Goal: Transaction & Acquisition: Book appointment/travel/reservation

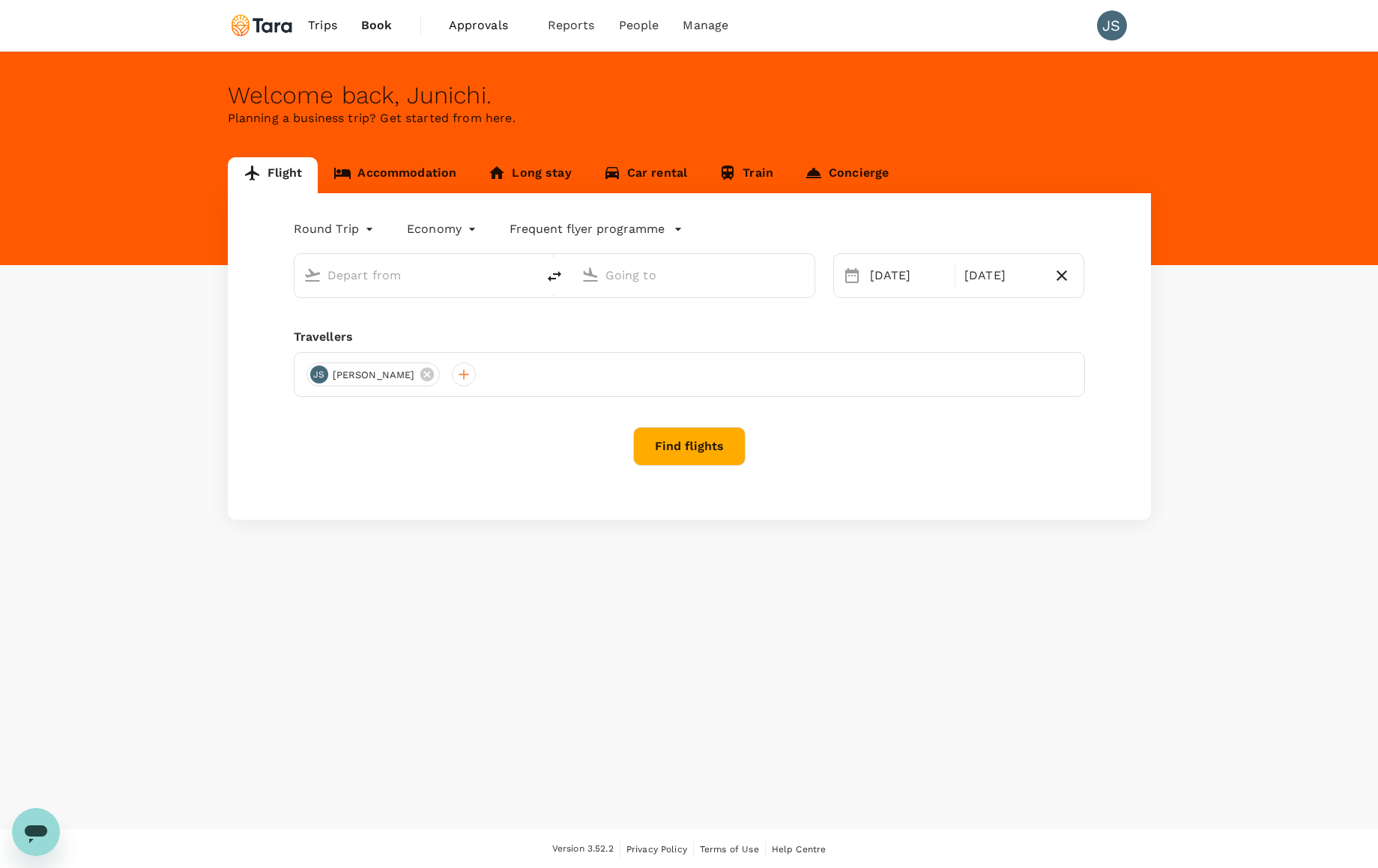
type input "Tokyo Intl (HND)"
type input "Gimpo Intl (GMP)"
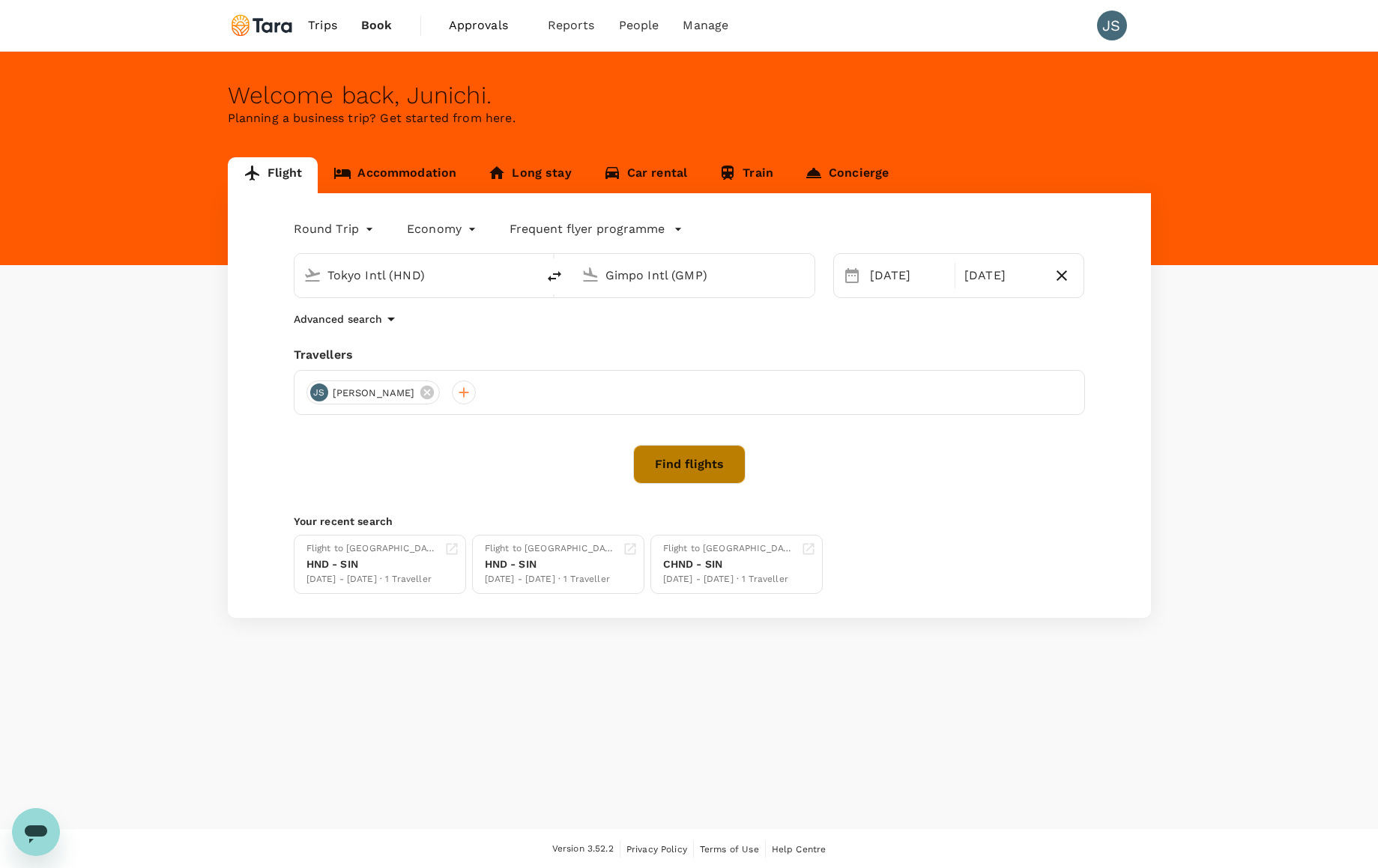
click at [715, 466] on button "Find flights" at bounding box center [689, 464] width 113 height 39
type input "Tokyo Intl (HND)"
type input "Gimpo Intl (GMP)"
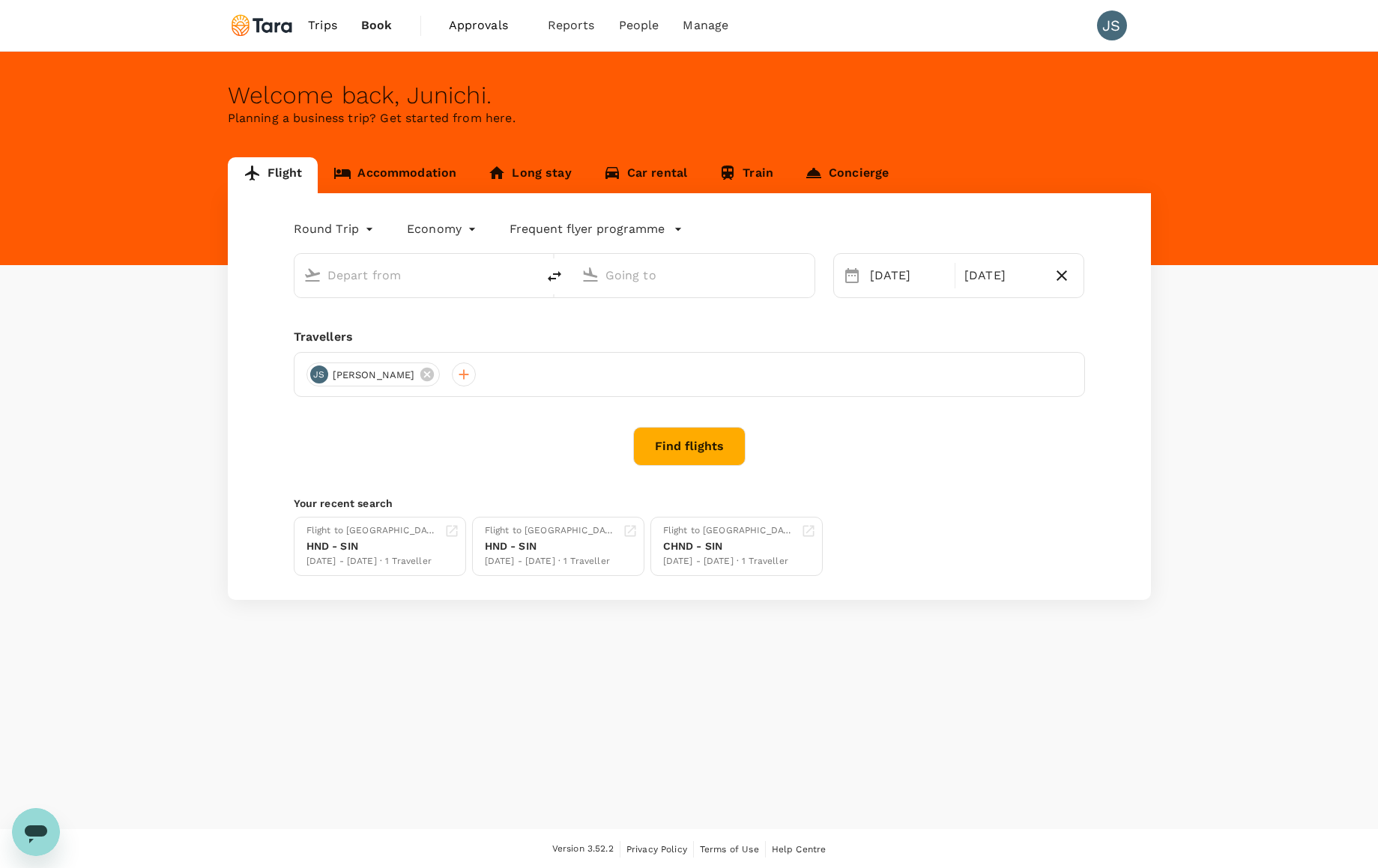
type input "Tokyo Intl (HND)"
type input "Gimpo Intl (GMP)"
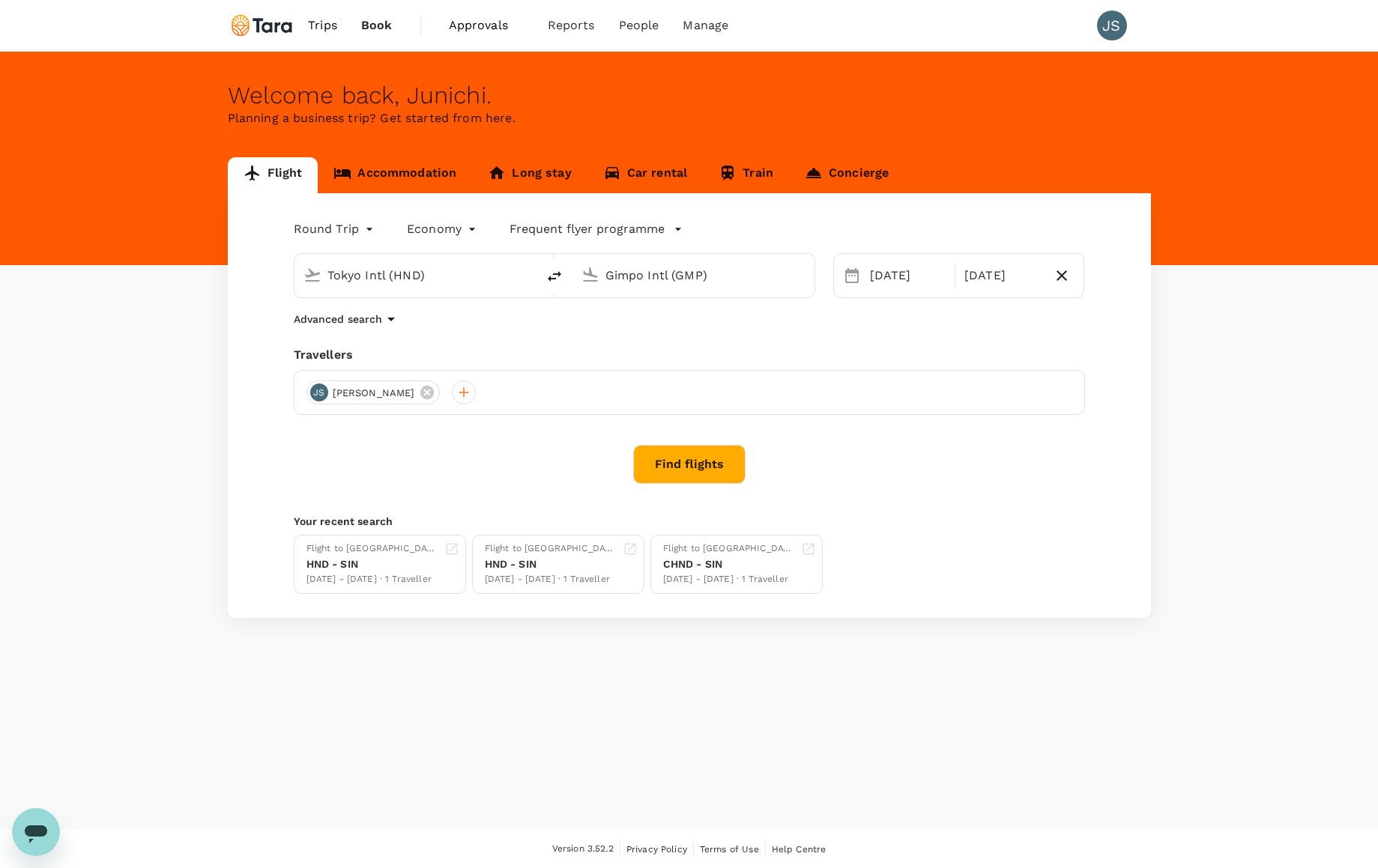
click at [619, 281] on input "Gimpo Intl (GMP)" at bounding box center [694, 276] width 177 height 23
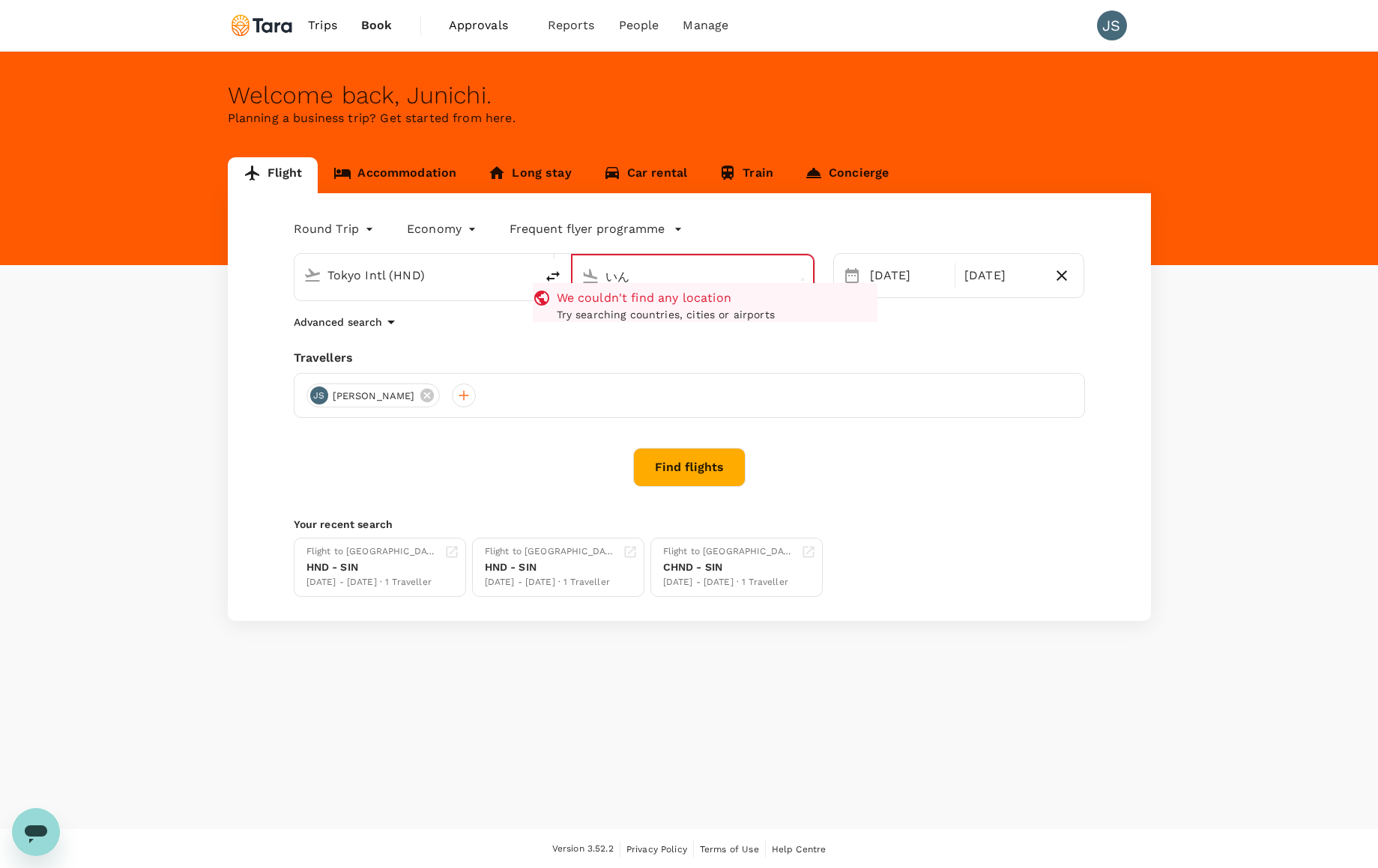
type input "い"
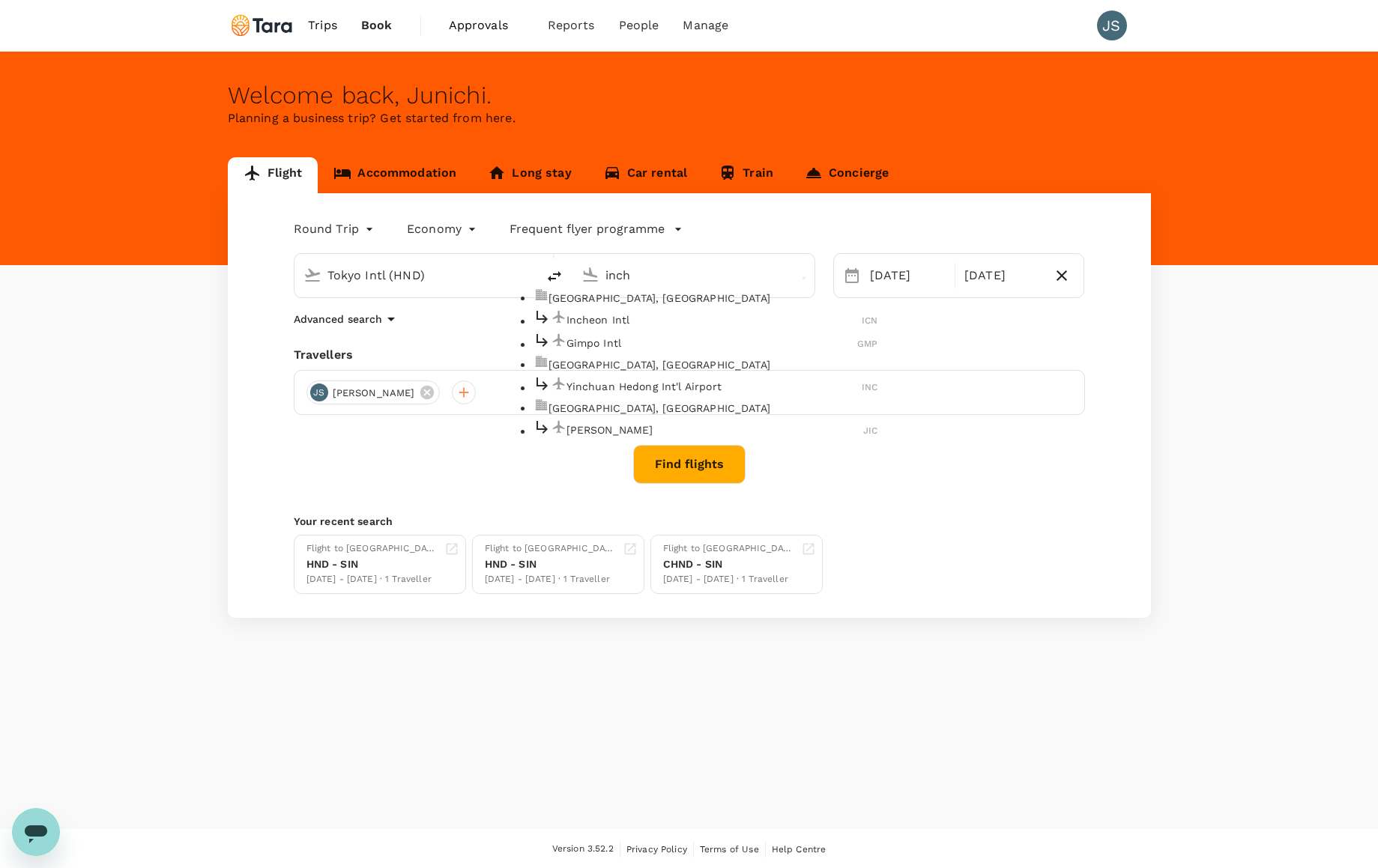
click at [612, 328] on p "Incheon Intl" at bounding box center [714, 320] width 296 height 15
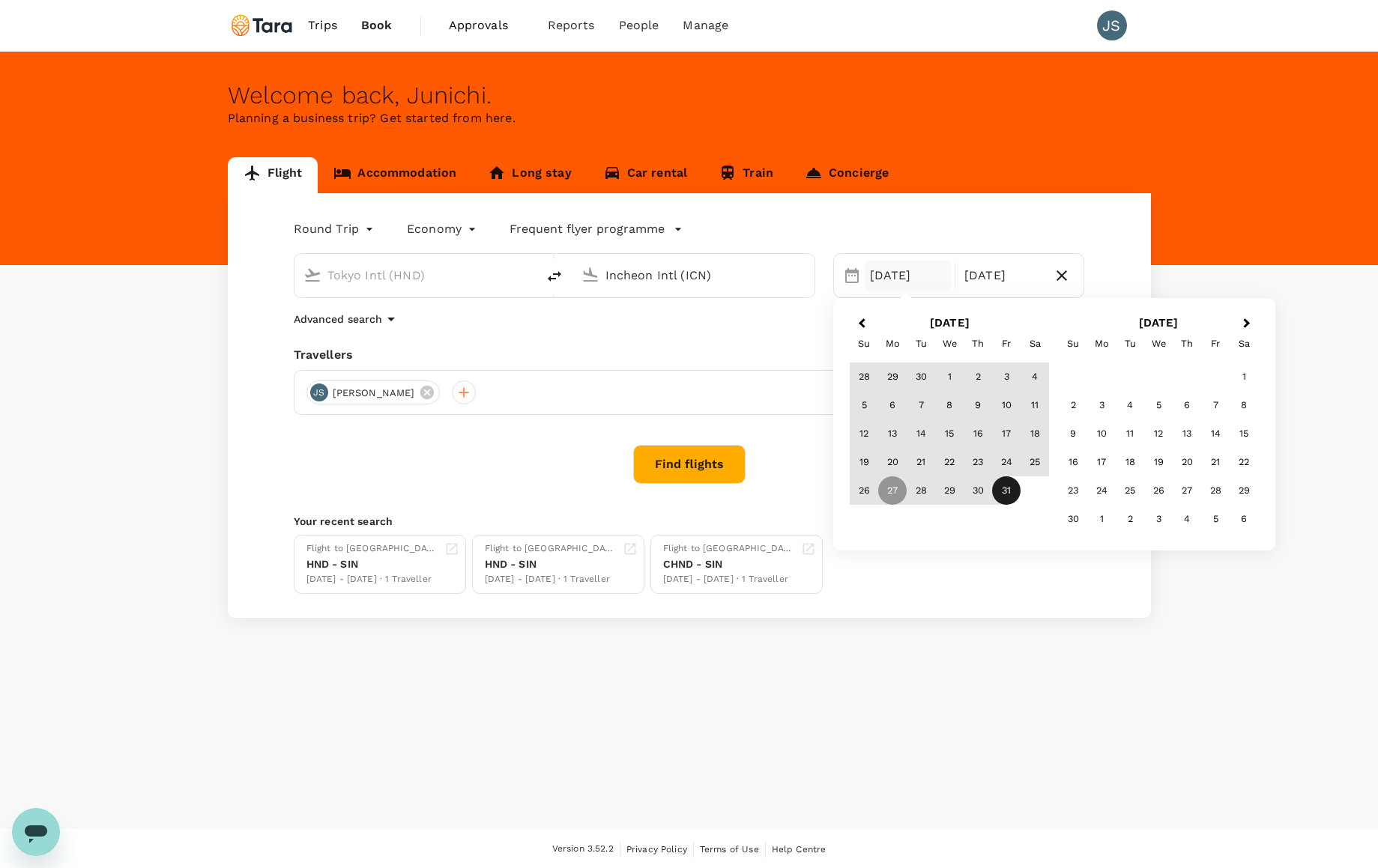
type input "Incheon Intl (ICN)"
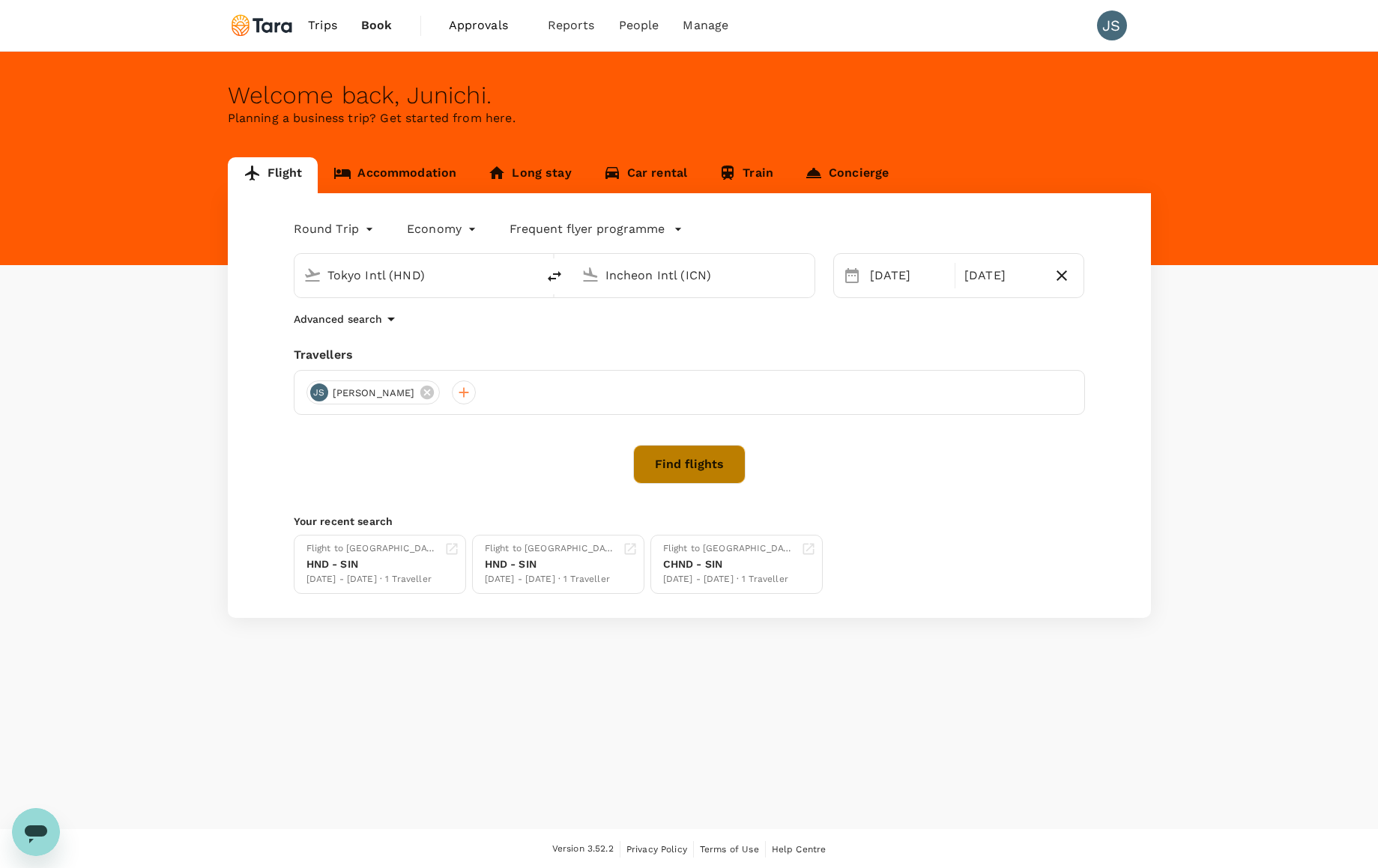
click at [684, 466] on button "Find flights" at bounding box center [689, 464] width 113 height 39
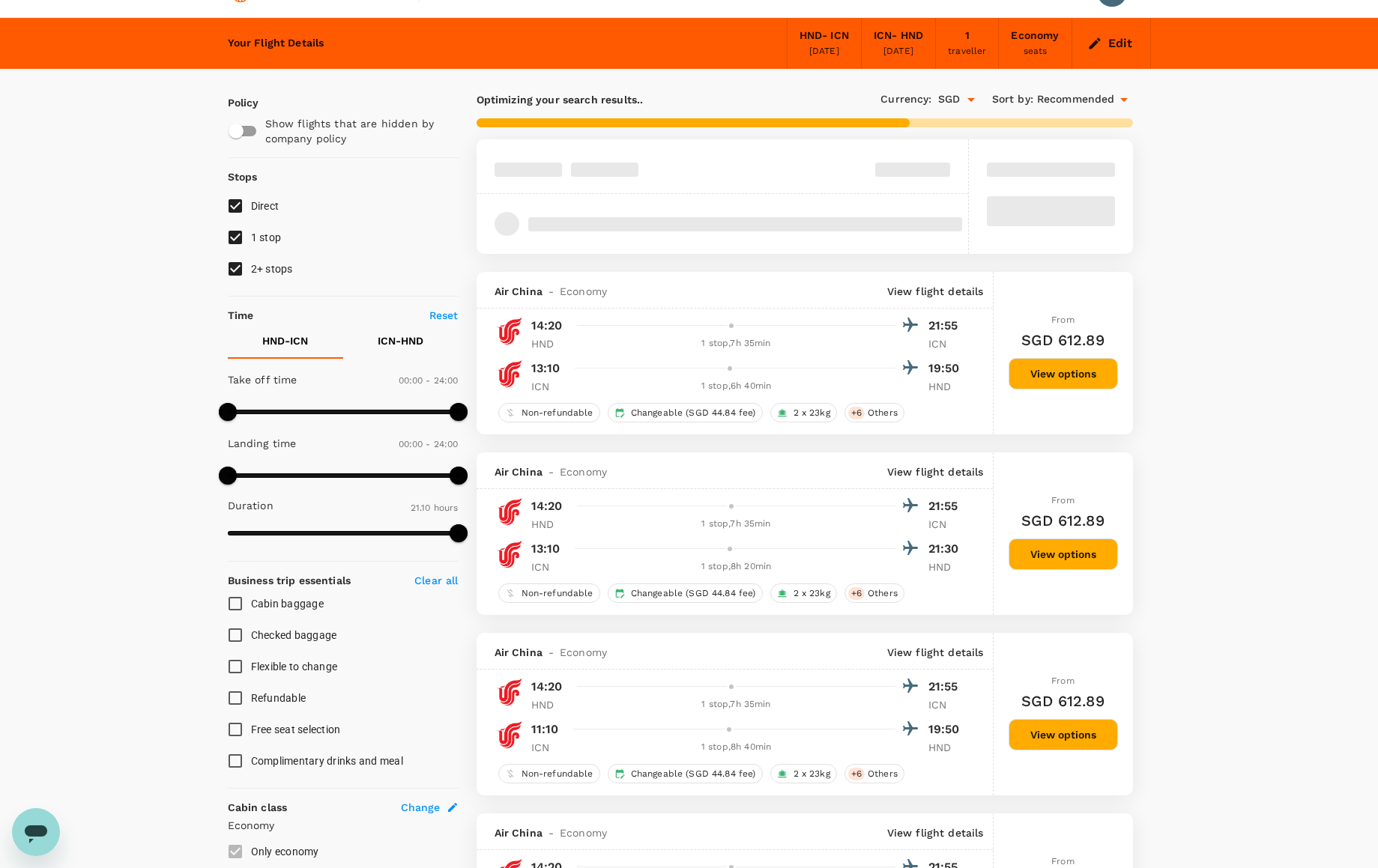
scroll to position [30, 0]
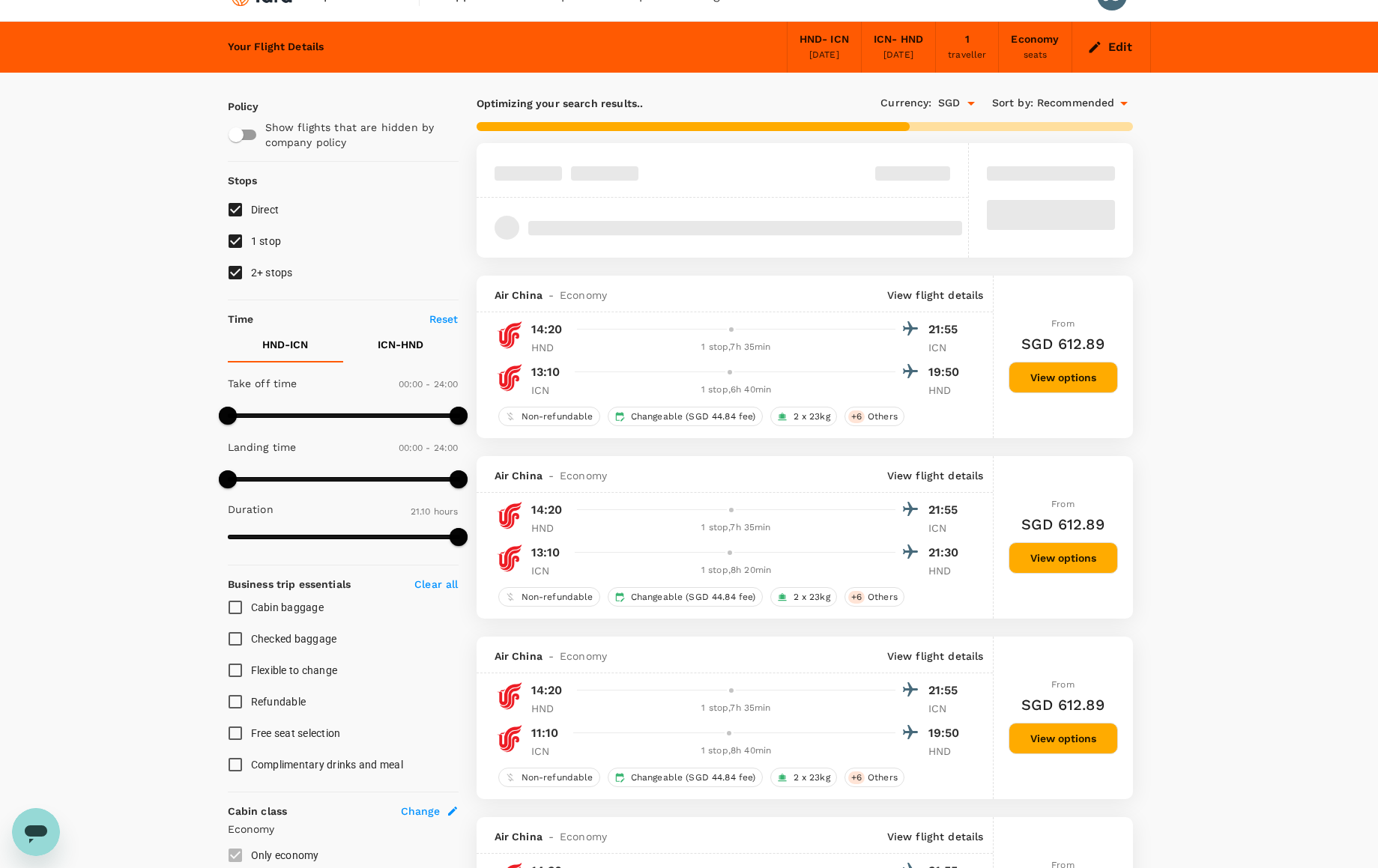
click at [238, 244] on input "1 stop" at bounding box center [235, 241] width 32 height 32
checkbox input "false"
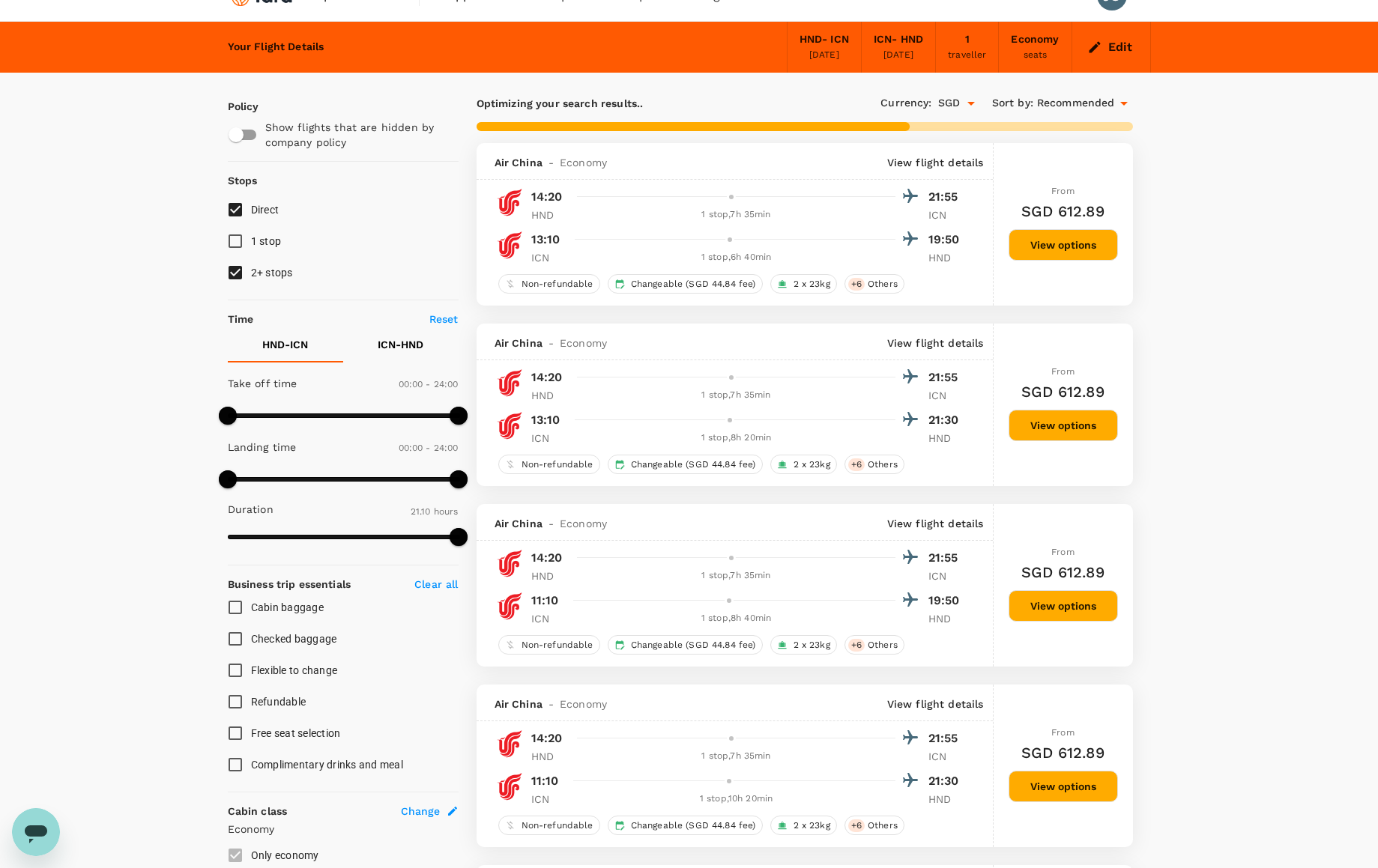
click at [237, 273] on input "2+ stops" at bounding box center [235, 273] width 32 height 32
checkbox input "false"
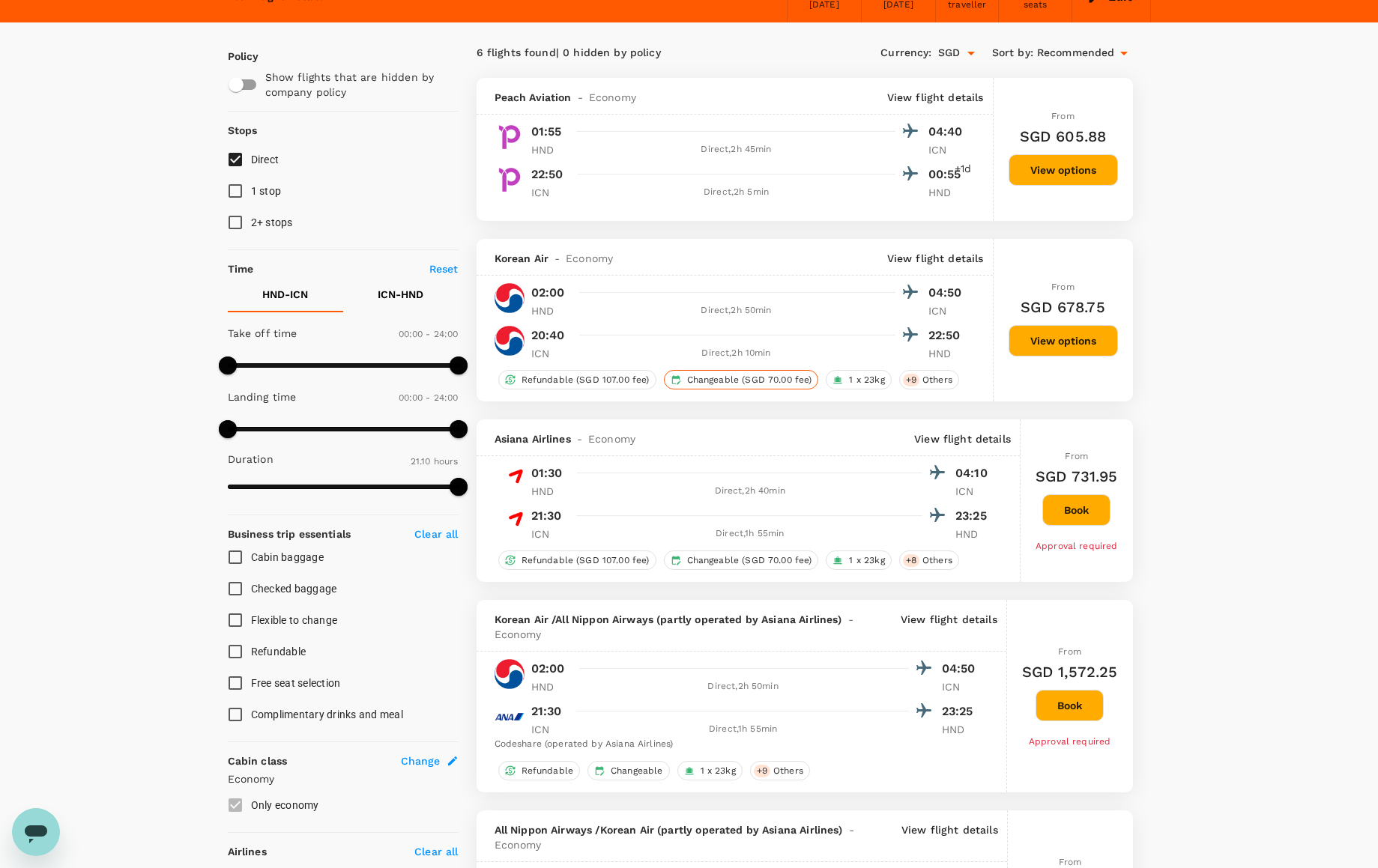
scroll to position [0, 0]
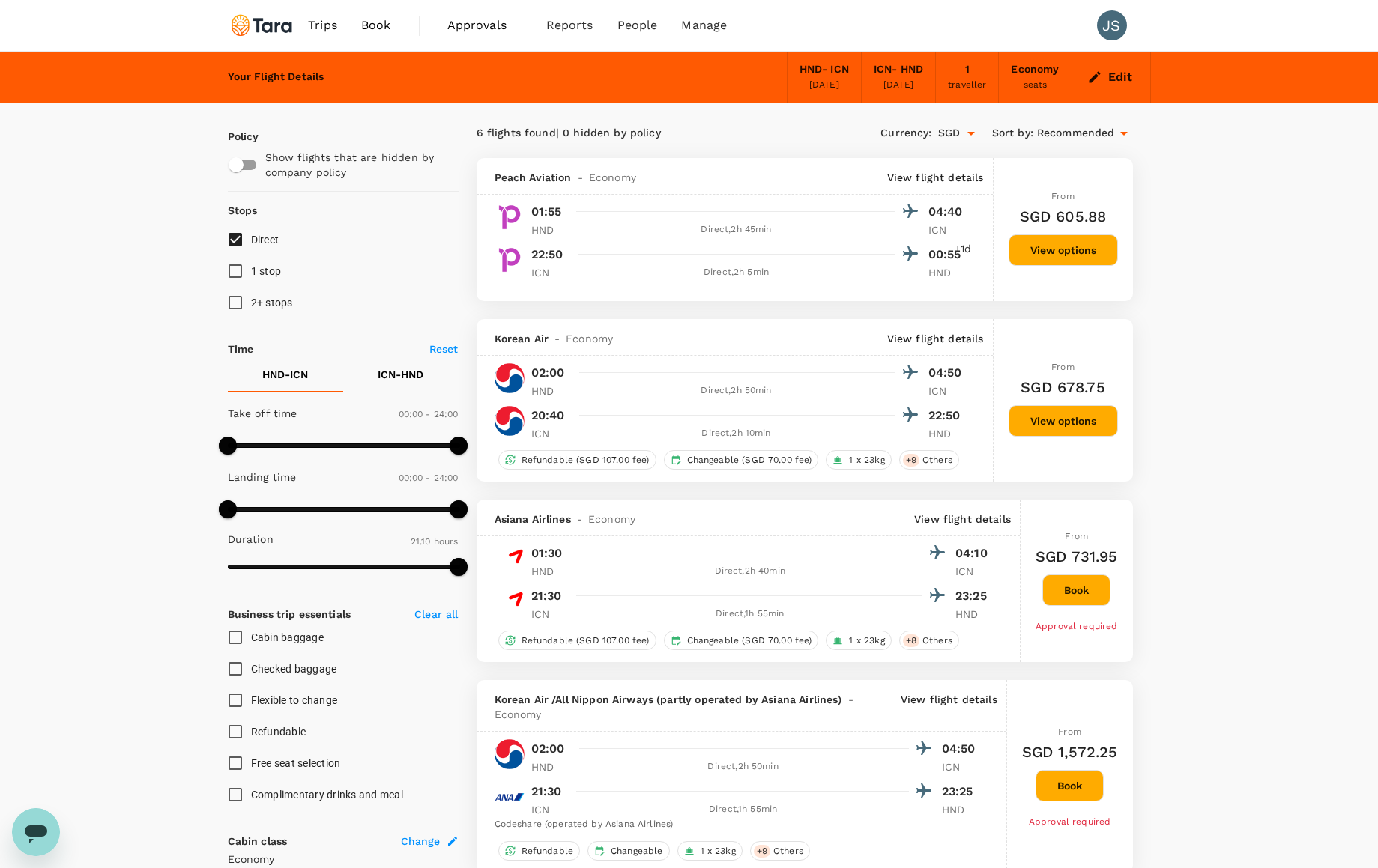
click at [888, 76] on div "ICN - HND" at bounding box center [898, 69] width 49 height 16
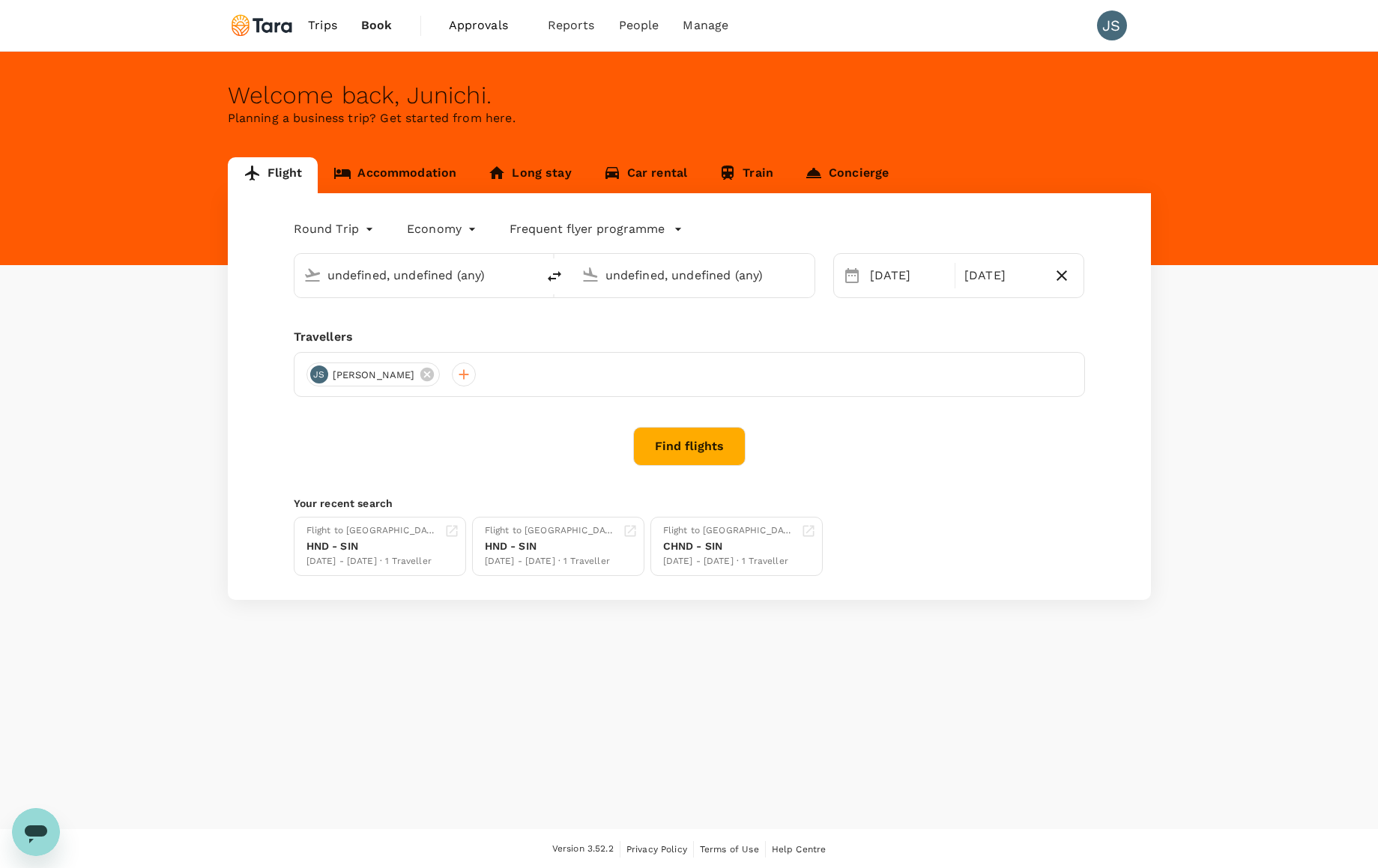
type input "Tokyo Intl (HND)"
type input "Incheon Intl (ICN)"
type input "Tokyo Intl (HND)"
type input "Incheon Intl (ICN)"
type input "Tokyo Intl (HND)"
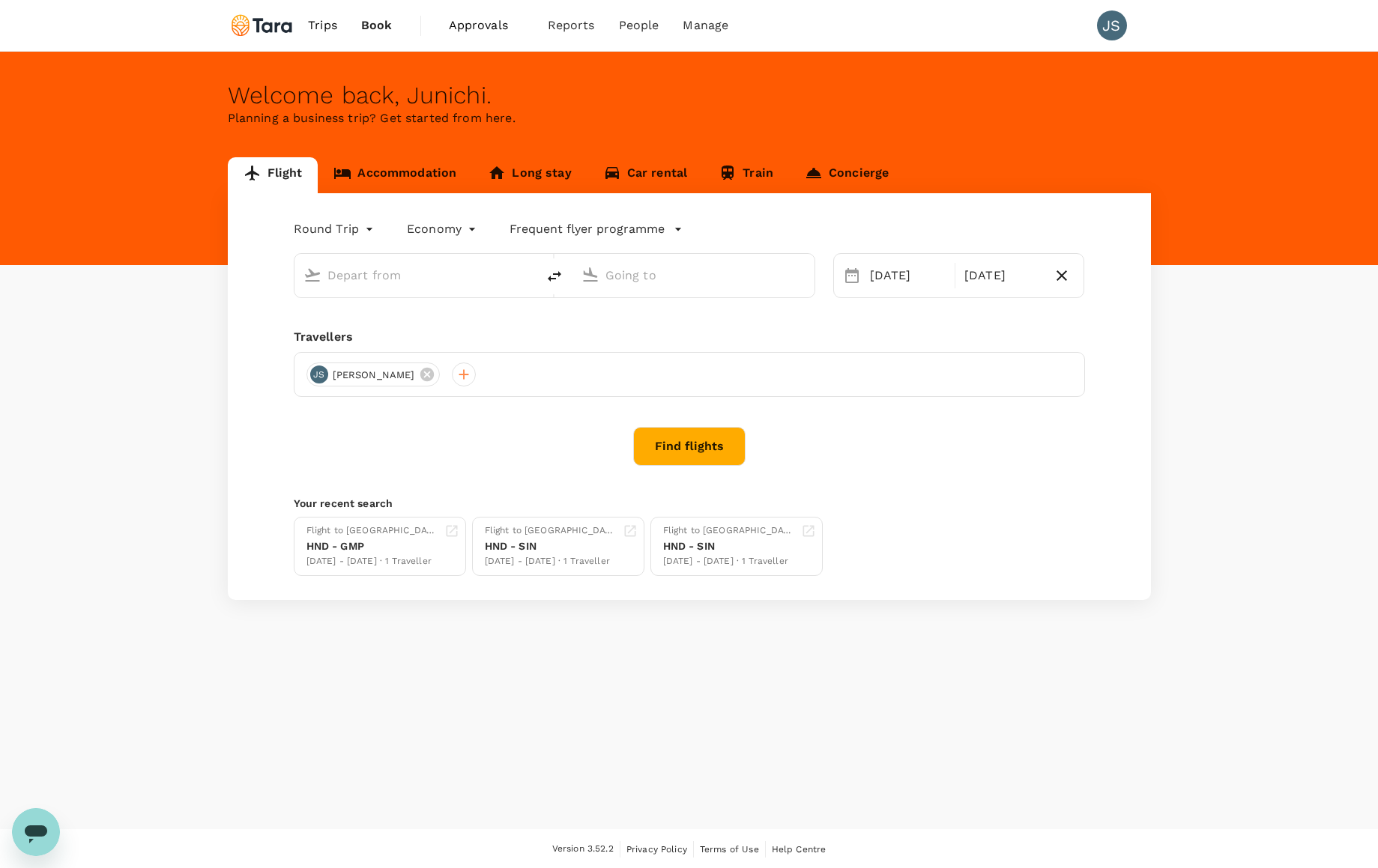
type input "Incheon Intl (ICN)"
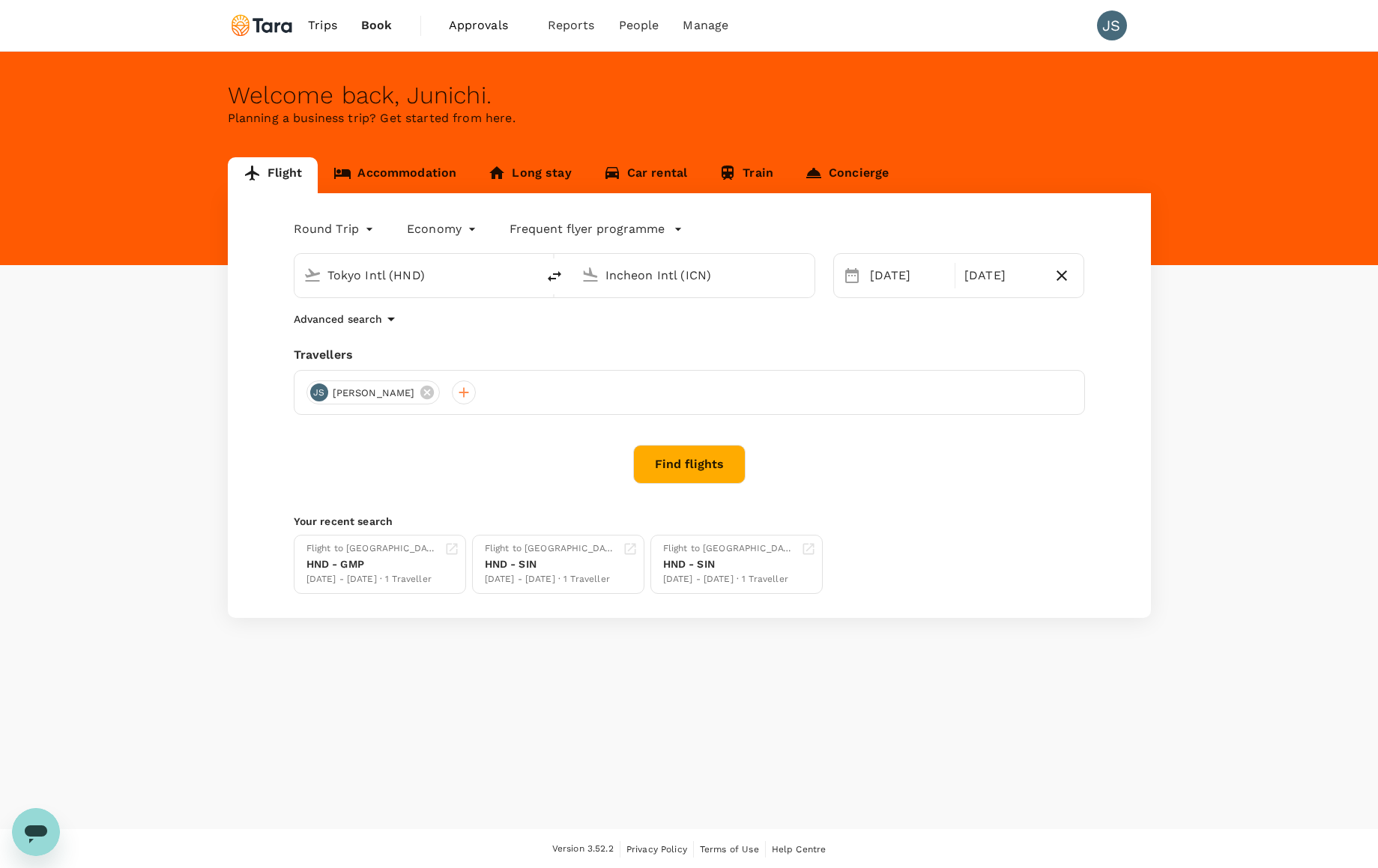
click at [616, 272] on input "Incheon Intl (ICN)" at bounding box center [694, 276] width 177 height 23
click at [601, 305] on p "[GEOGRAPHIC_DATA], [GEOGRAPHIC_DATA]" at bounding box center [713, 299] width 330 height 15
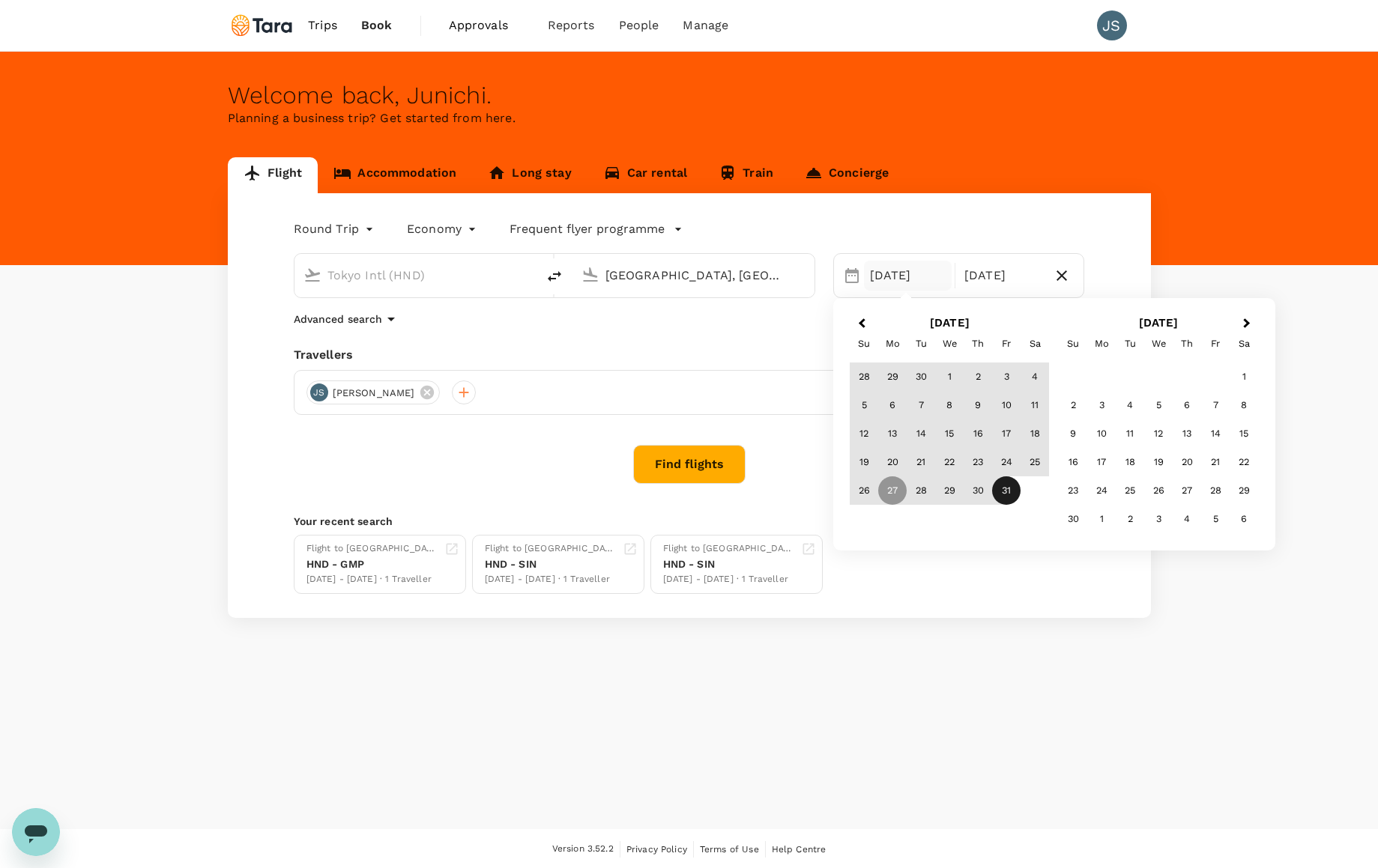
type input "[GEOGRAPHIC_DATA], [GEOGRAPHIC_DATA] (any)"
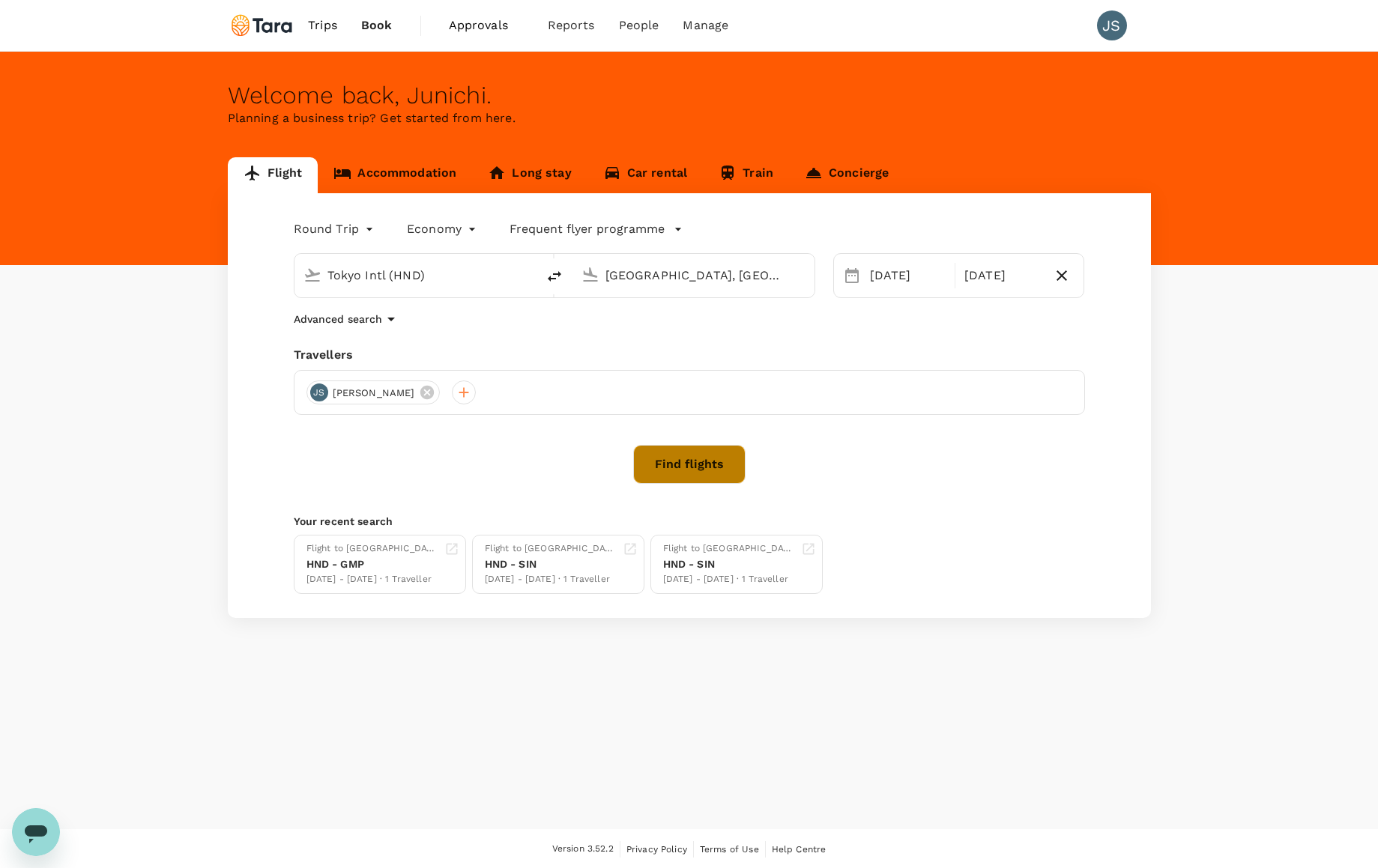
click at [688, 467] on button "Find flights" at bounding box center [689, 464] width 113 height 39
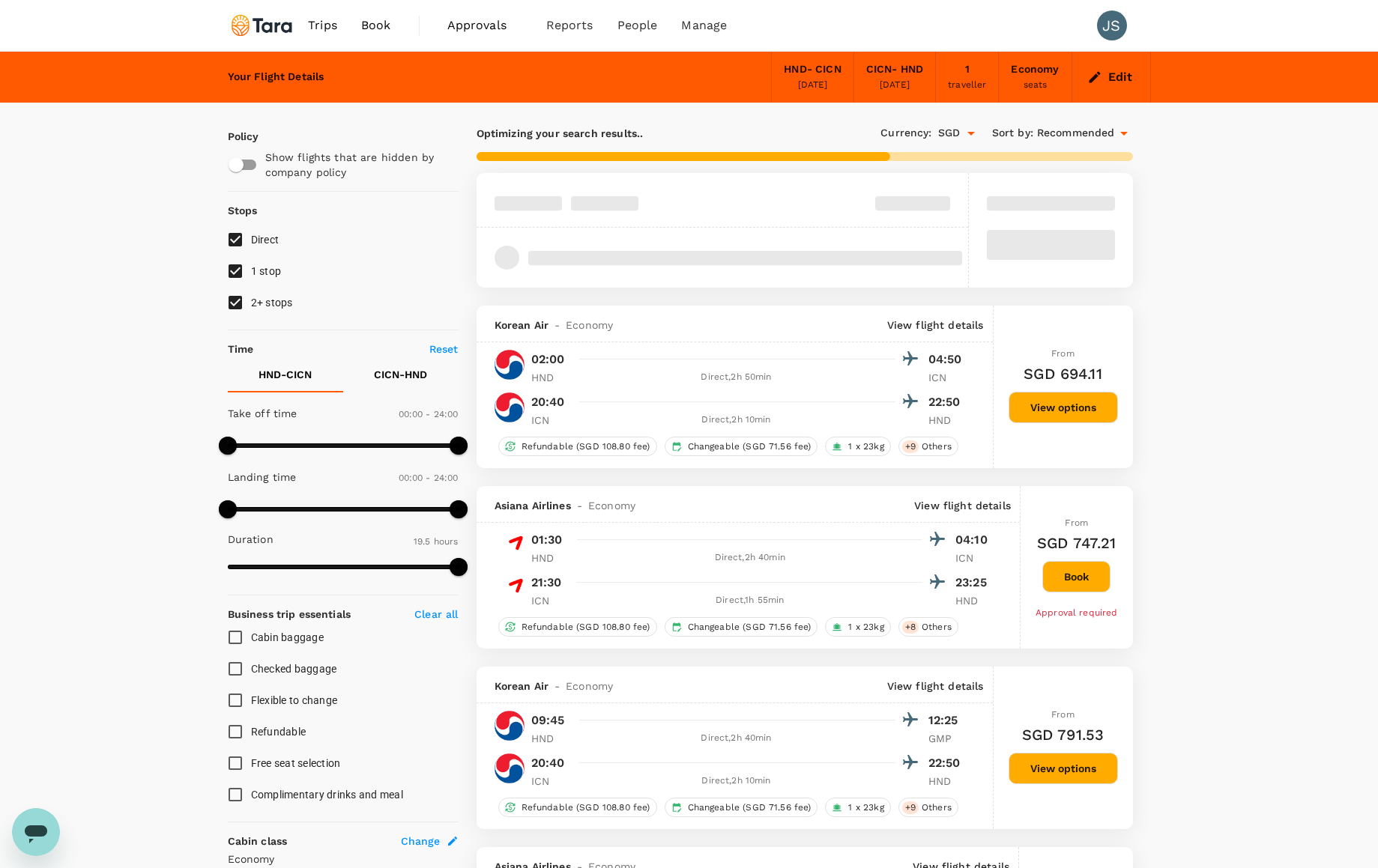
type input "1150"
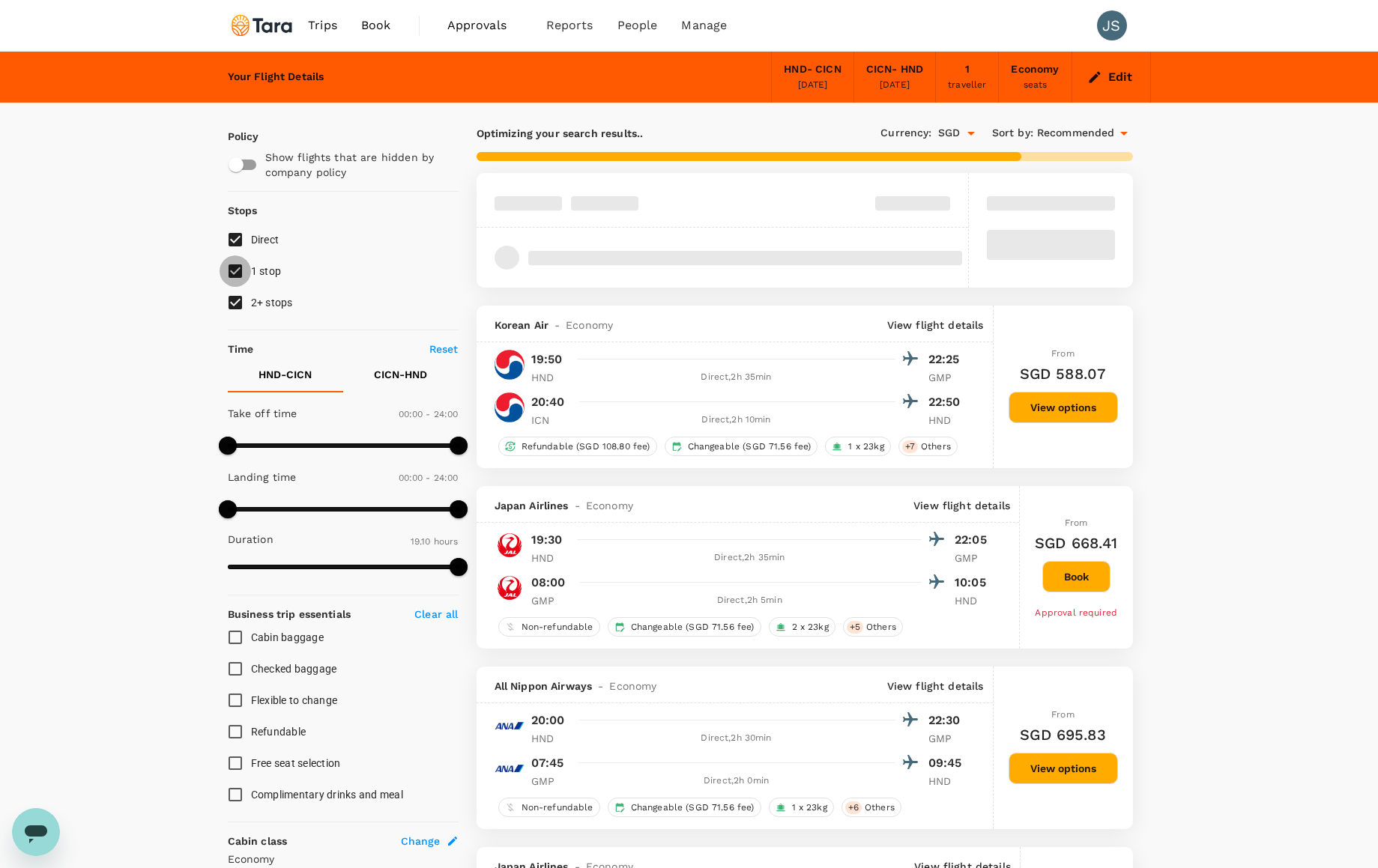
click at [230, 273] on input "1 stop" at bounding box center [235, 271] width 32 height 32
checkbox input "false"
click at [237, 303] on input "2+ stops" at bounding box center [235, 302] width 32 height 32
checkbox input "false"
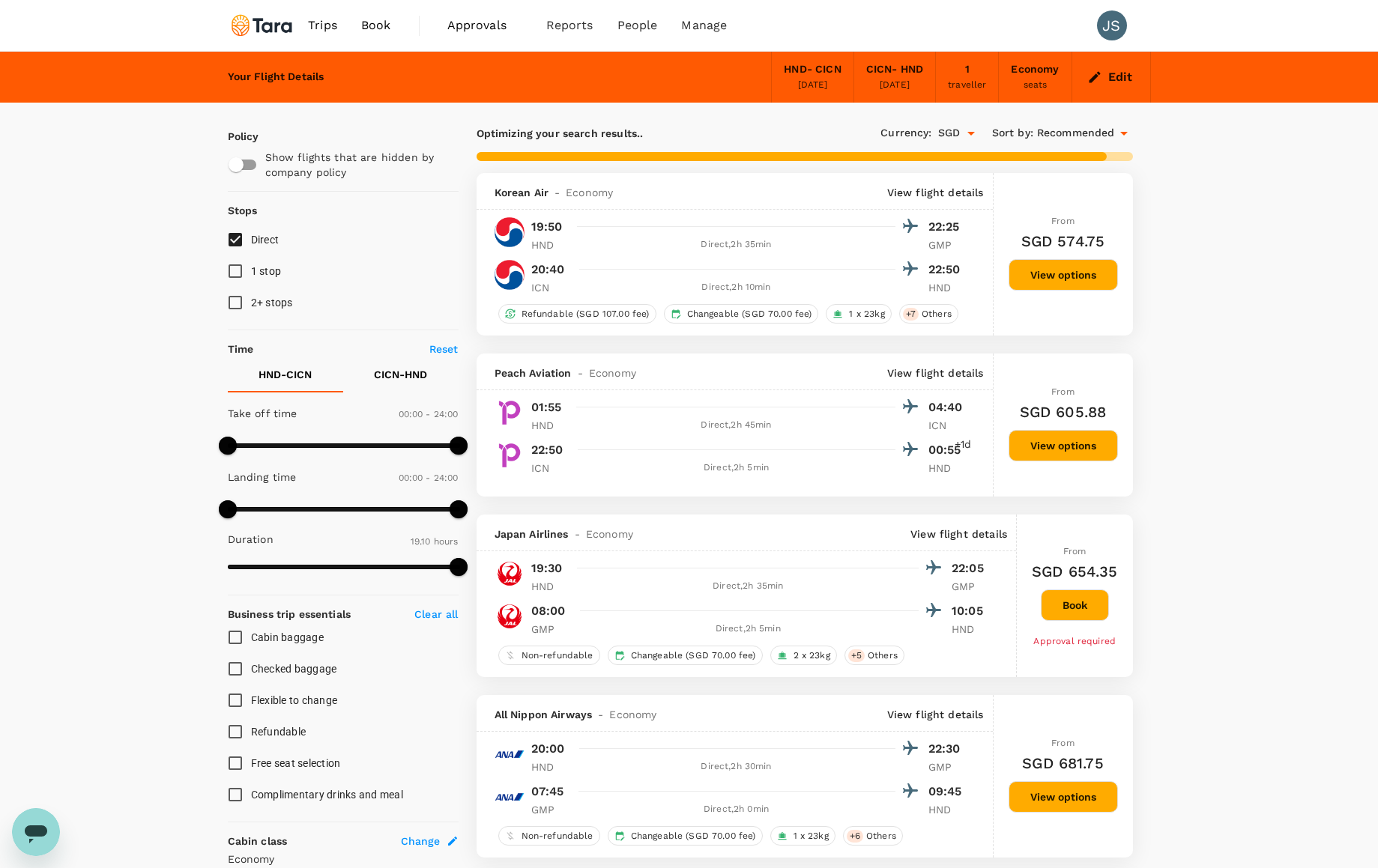
click at [1072, 134] on span "Recommended" at bounding box center [1075, 133] width 78 height 16
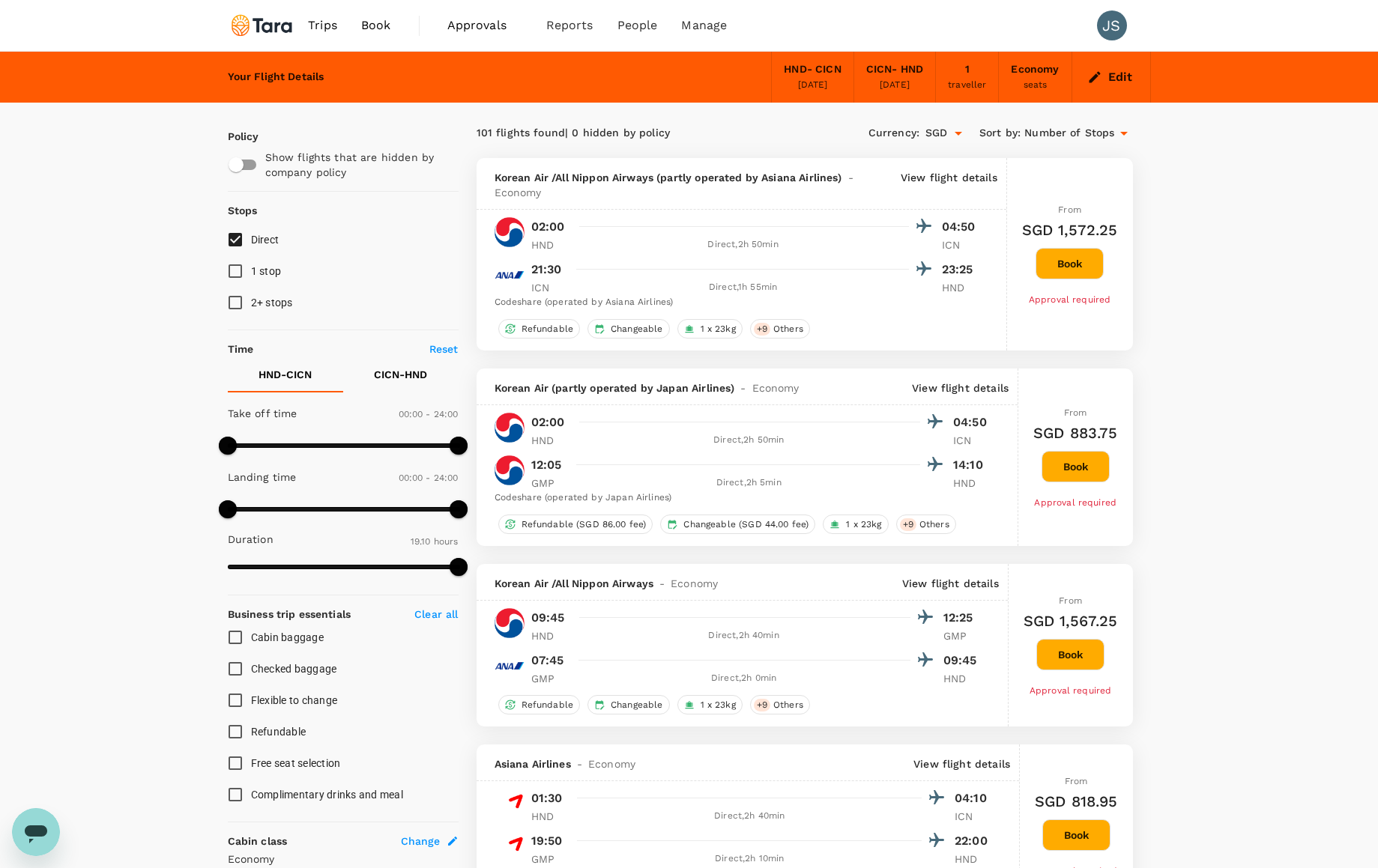
click at [1090, 128] on span "Number of Stops" at bounding box center [1069, 133] width 90 height 16
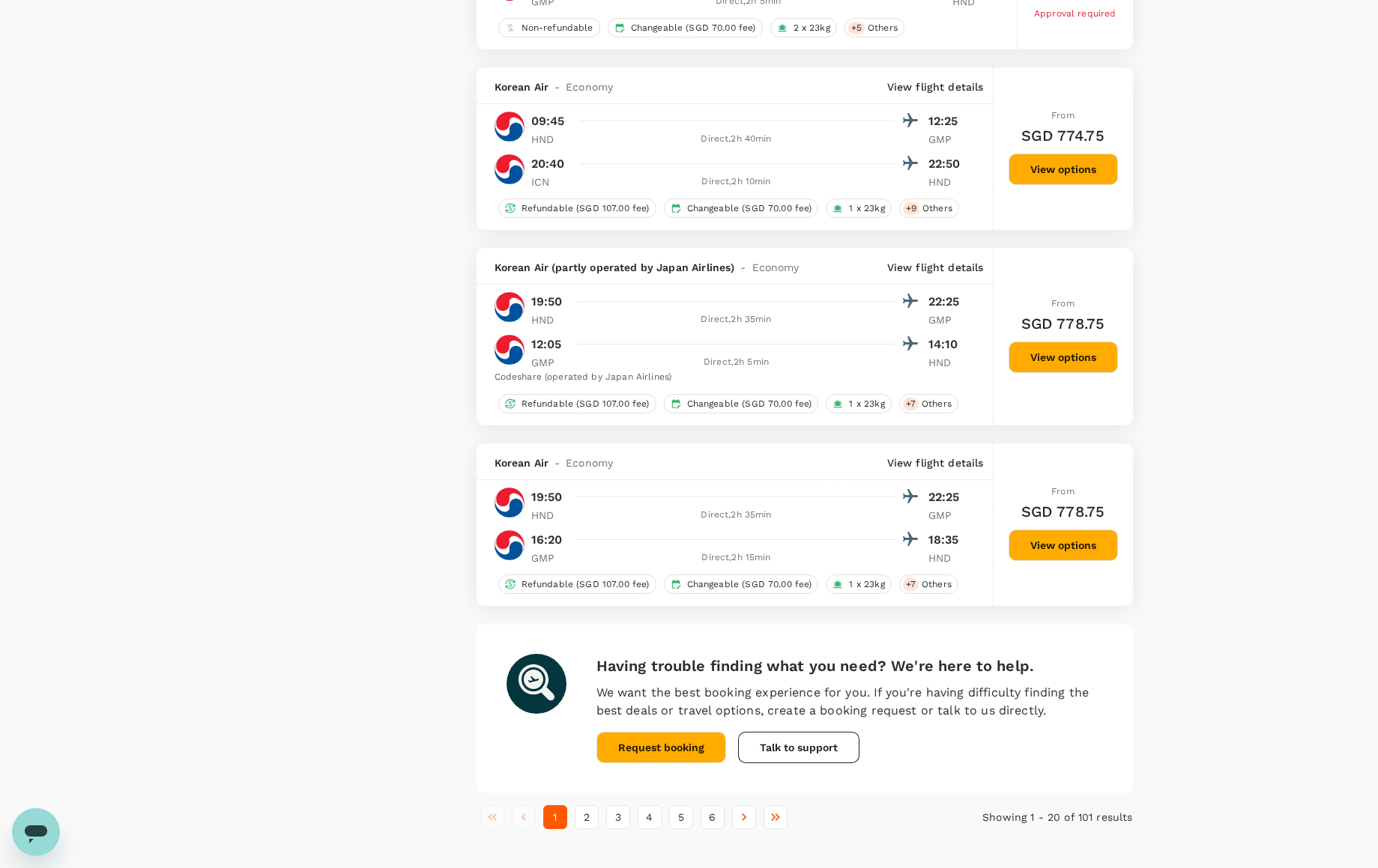
scroll to position [3214, 0]
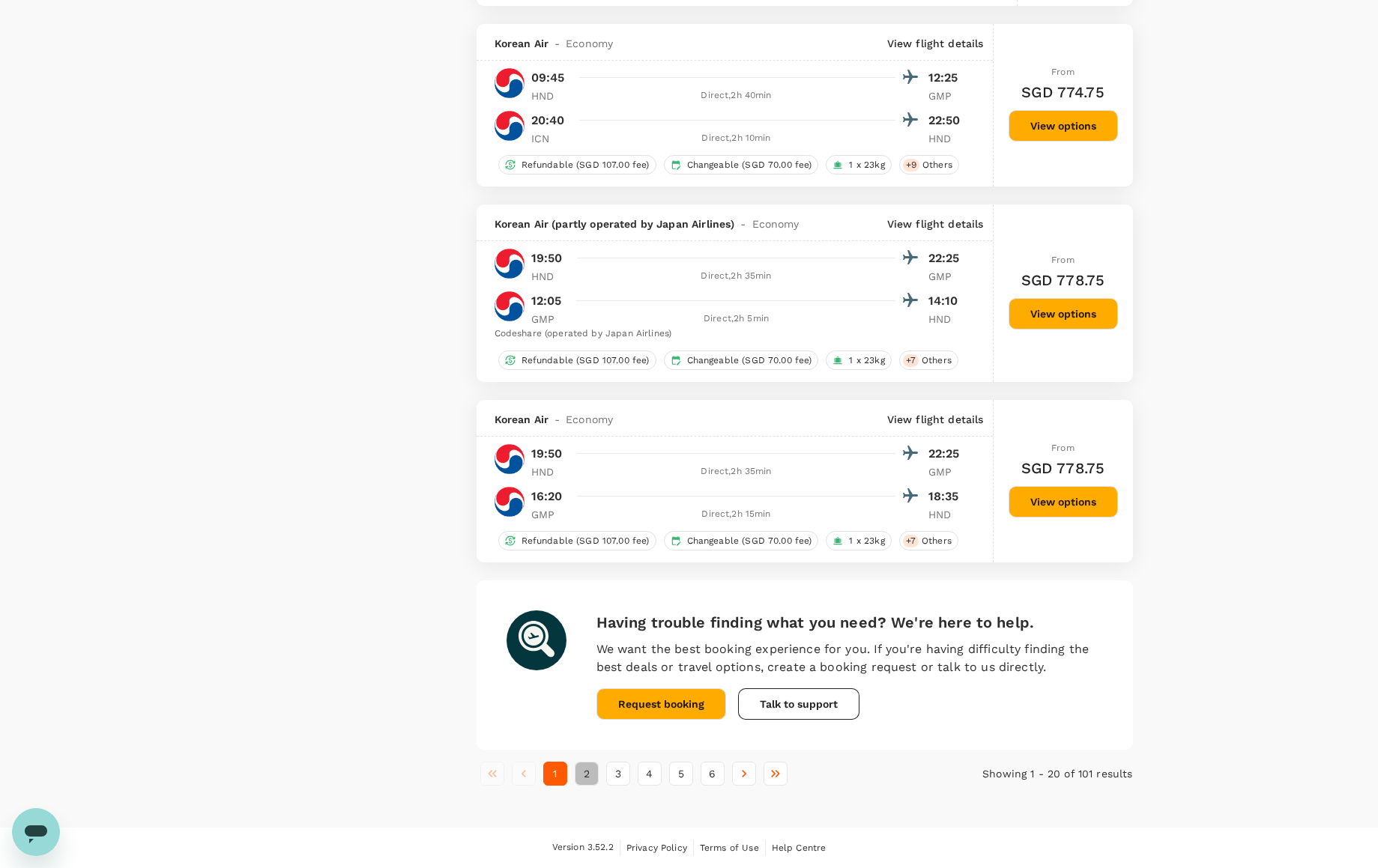
click at [579, 776] on button "2" at bounding box center [586, 774] width 24 height 24
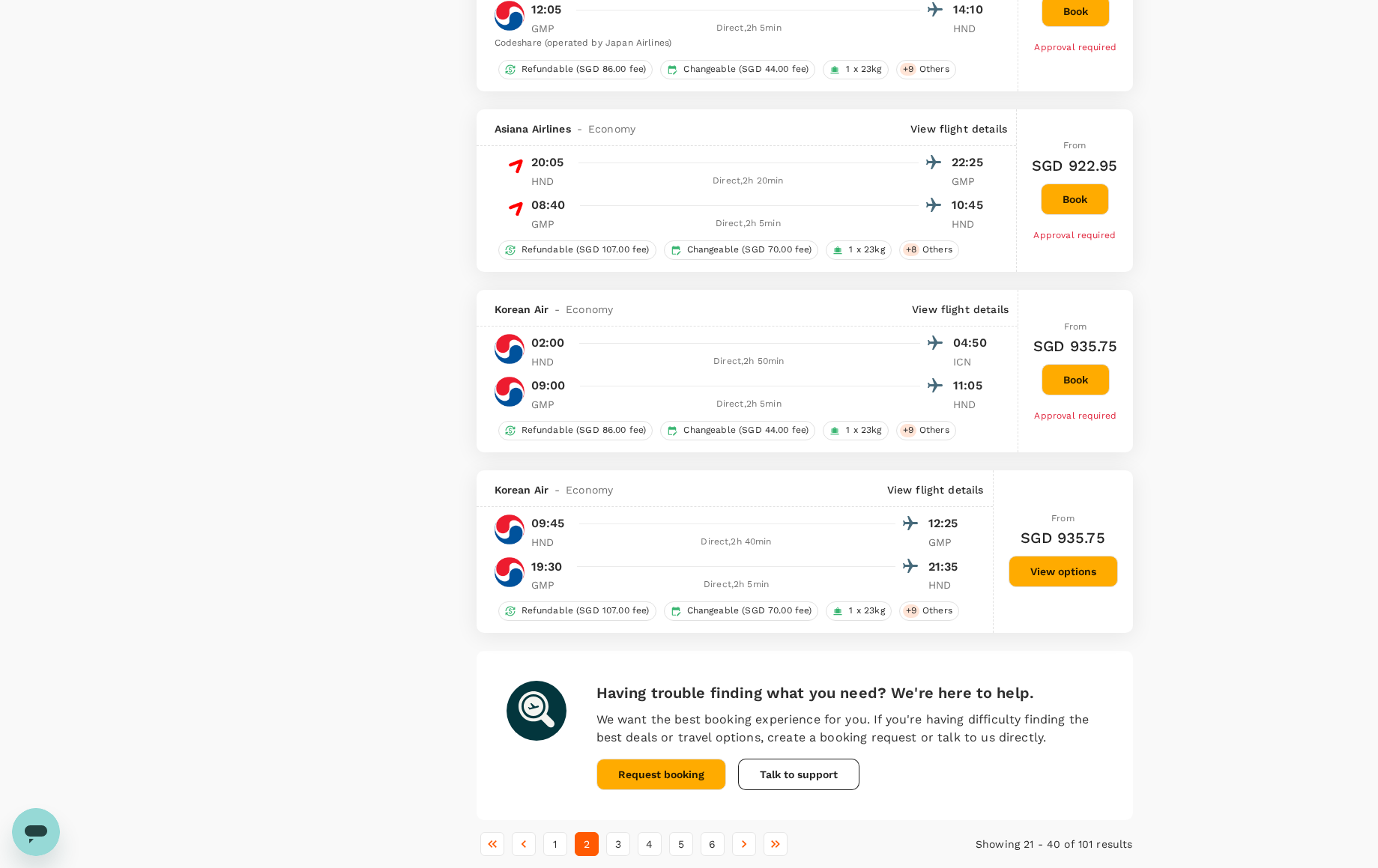
scroll to position [3294, 0]
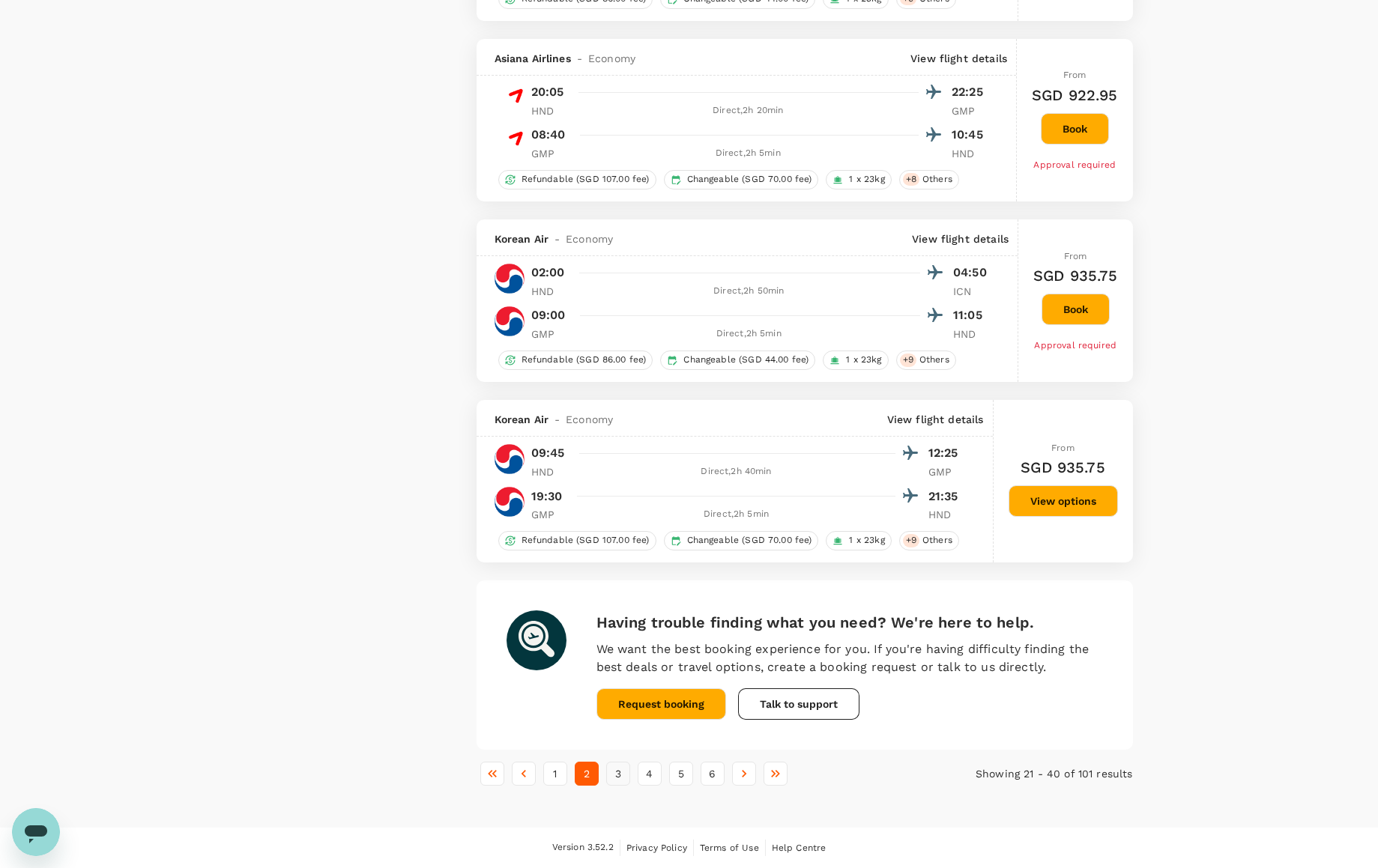
click at [617, 774] on button "3" at bounding box center [618, 774] width 24 height 24
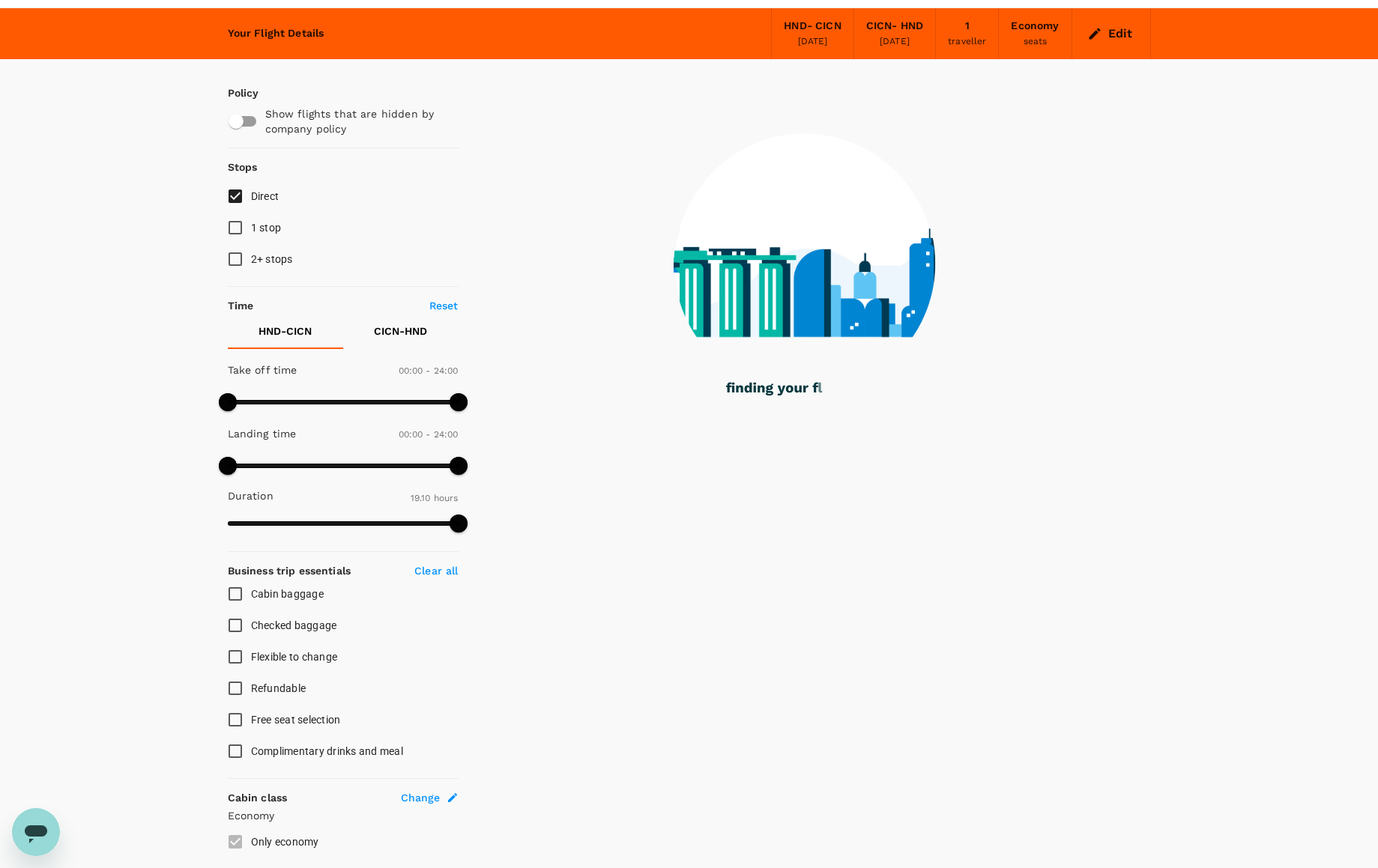
scroll to position [0, 0]
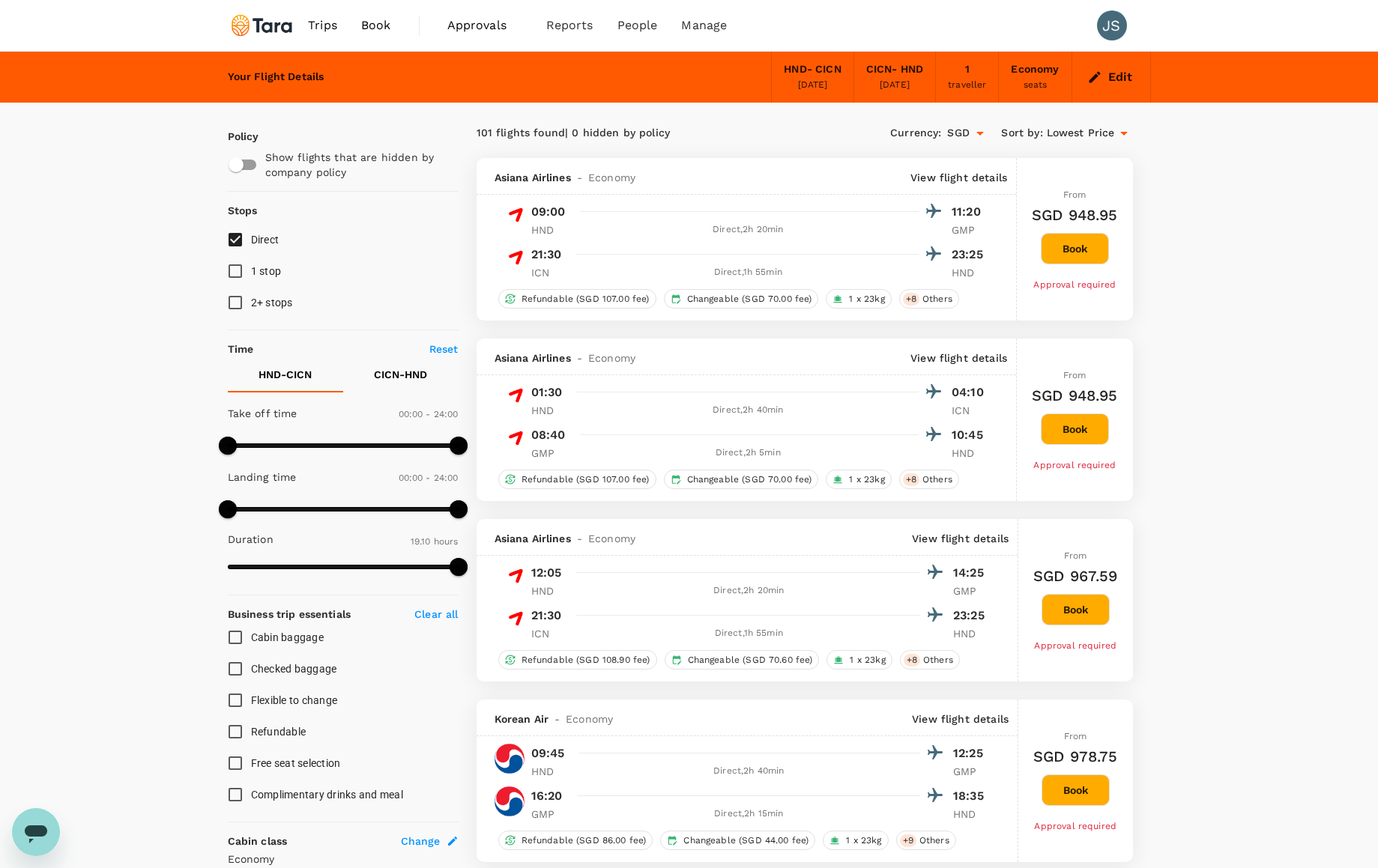
click at [390, 376] on p "CICN - HND" at bounding box center [400, 375] width 53 height 15
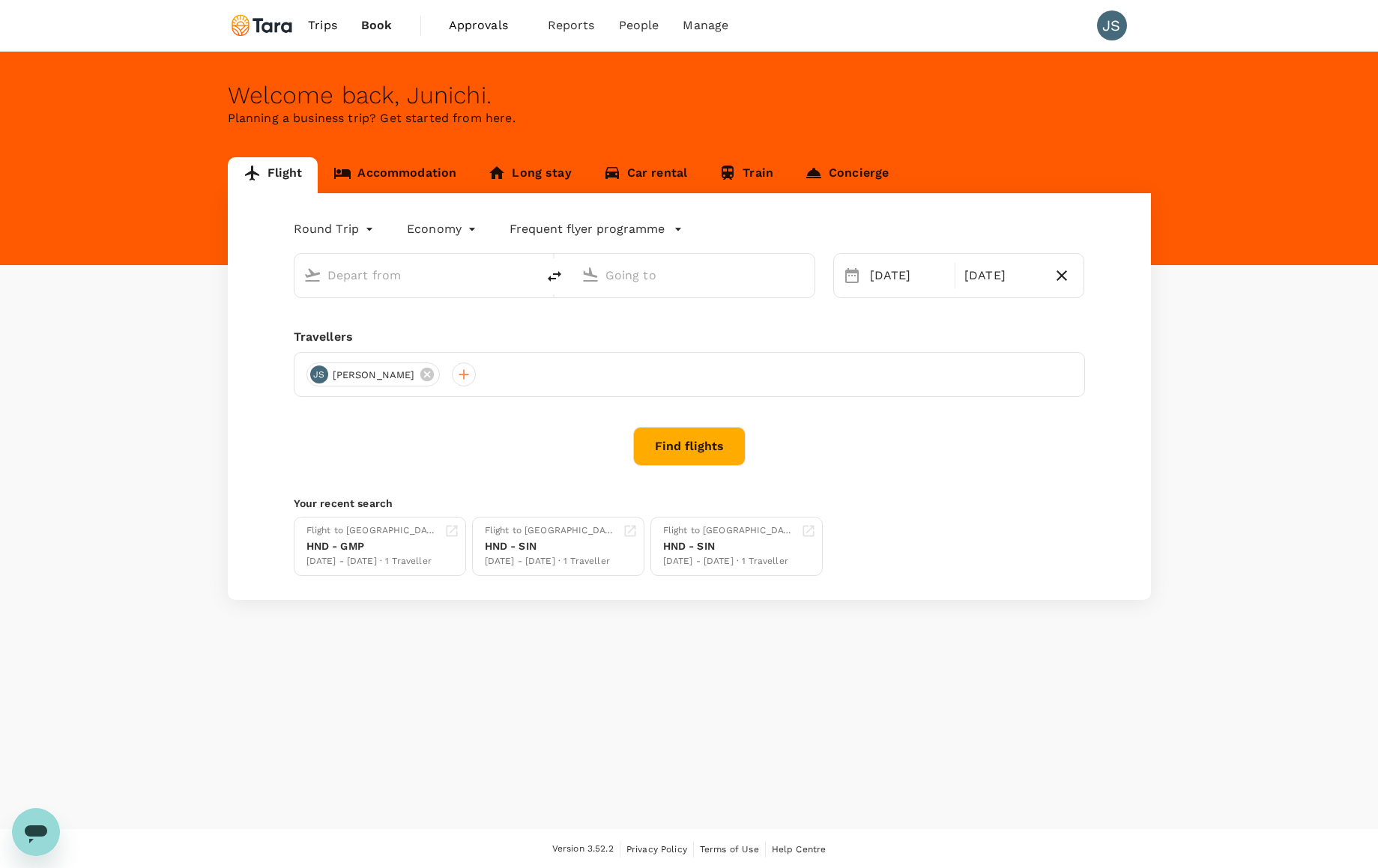
click at [621, 284] on input "text" at bounding box center [694, 276] width 177 height 23
type input "Tokyo Intl (HND)"
type input "[GEOGRAPHIC_DATA], [GEOGRAPHIC_DATA] (any)"
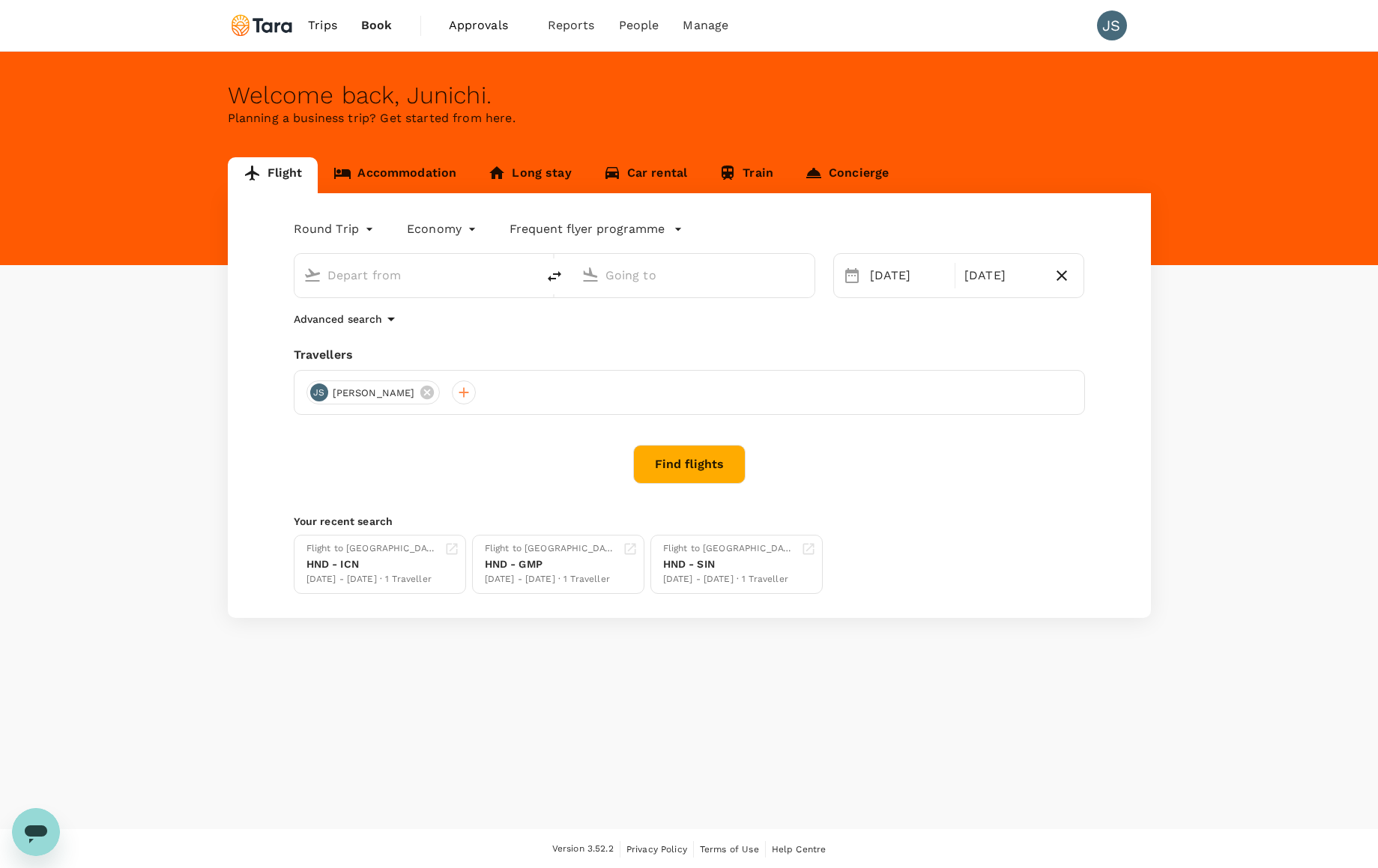
type input "Tokyo Intl (HND)"
type input "[GEOGRAPHIC_DATA], [GEOGRAPHIC_DATA] (any)"
drag, startPoint x: 790, startPoint y: 276, endPoint x: 532, endPoint y: 268, distance: 258.1
click at [532, 268] on div "Tokyo Intl (HND) [GEOGRAPHIC_DATA], [GEOGRAPHIC_DATA] (any)" at bounding box center [554, 276] width 521 height 45
drag, startPoint x: 755, startPoint y: 275, endPoint x: 606, endPoint y: 271, distance: 149.1
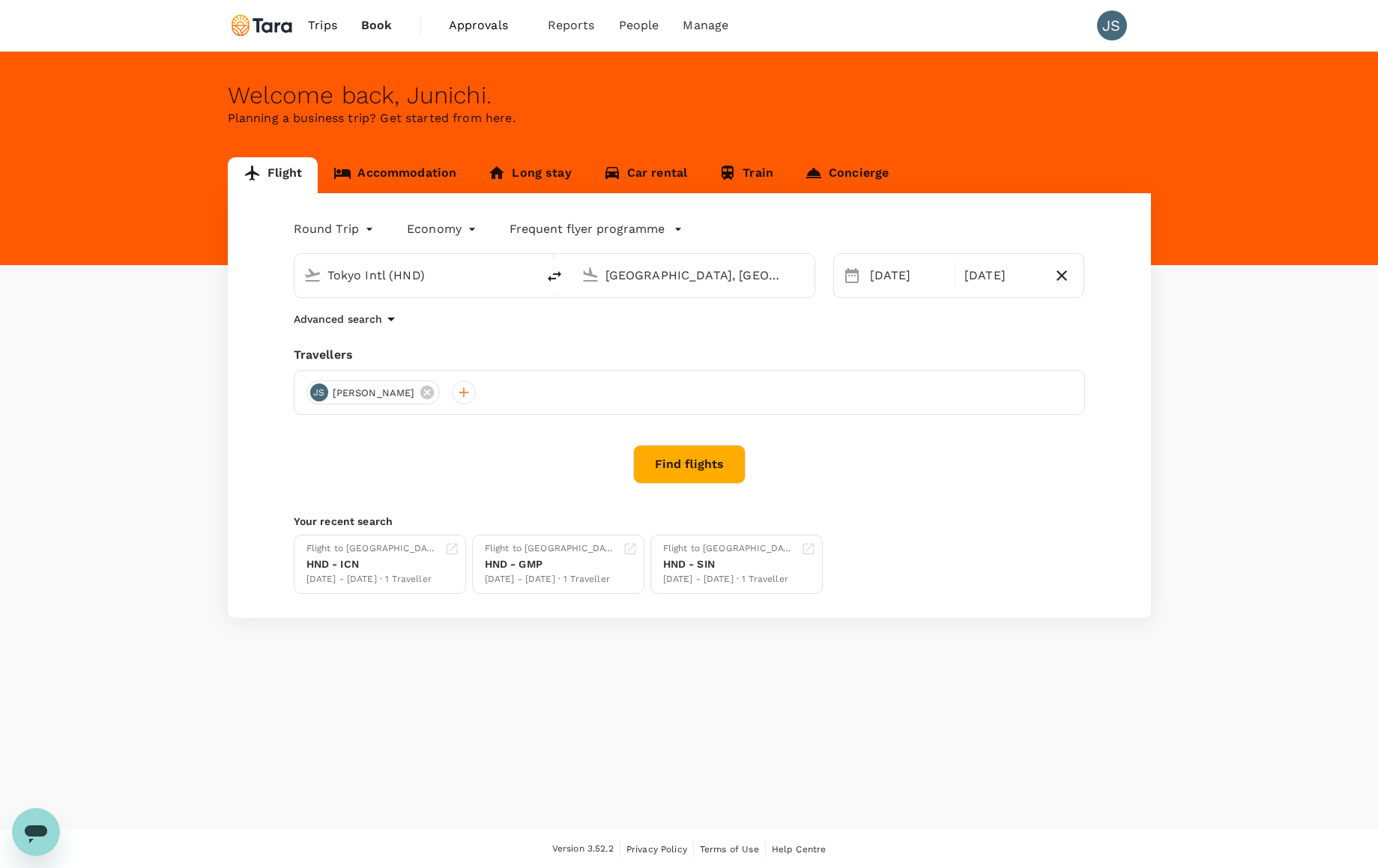
click at [606, 271] on input "[GEOGRAPHIC_DATA], [GEOGRAPHIC_DATA] (any)" at bounding box center [694, 276] width 177 height 23
click at [595, 351] on p "Gimpo Intl" at bounding box center [712, 343] width 291 height 15
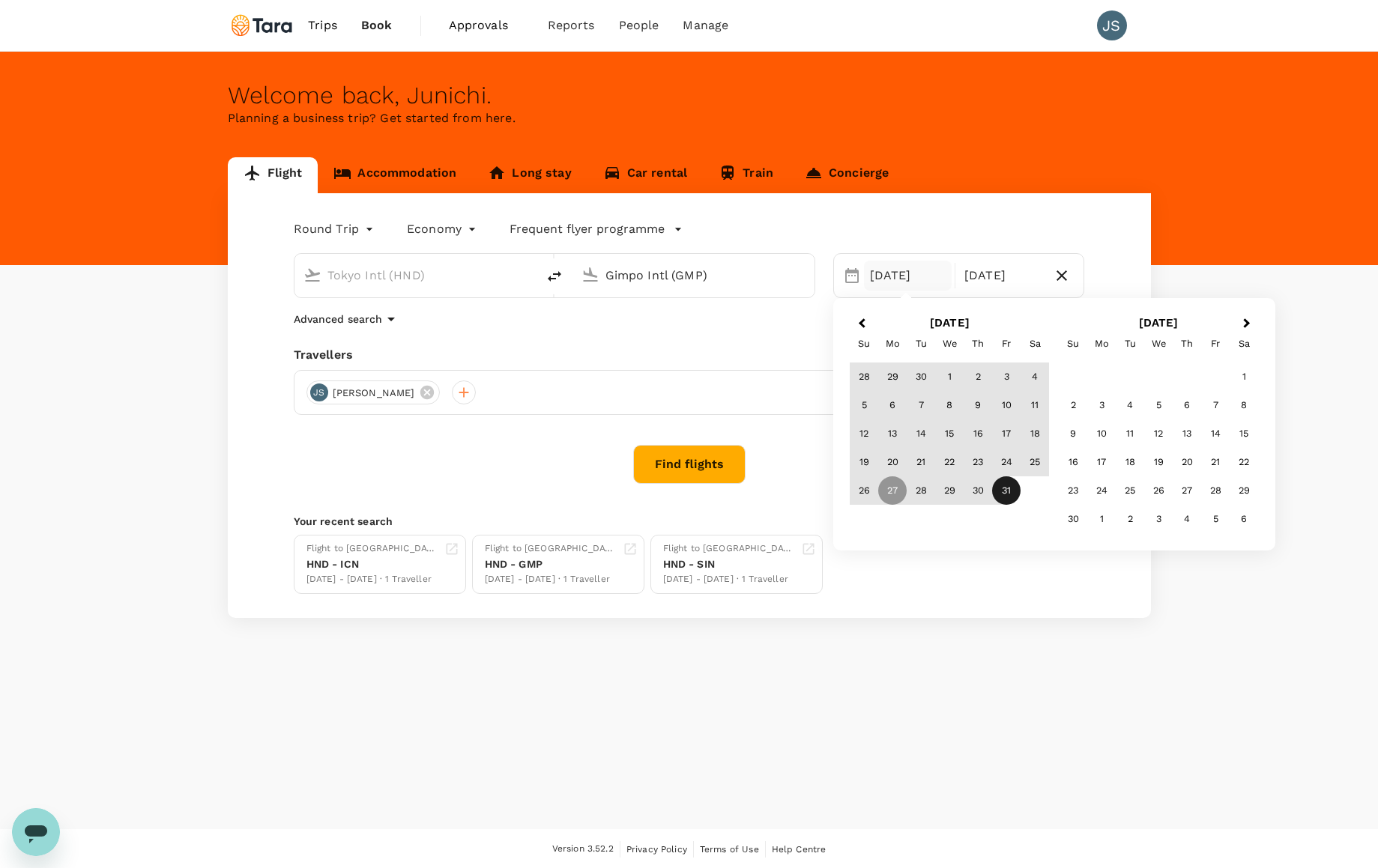
type input "Gimpo Intl (GMP)"
click at [701, 467] on button "Find flights" at bounding box center [689, 464] width 113 height 39
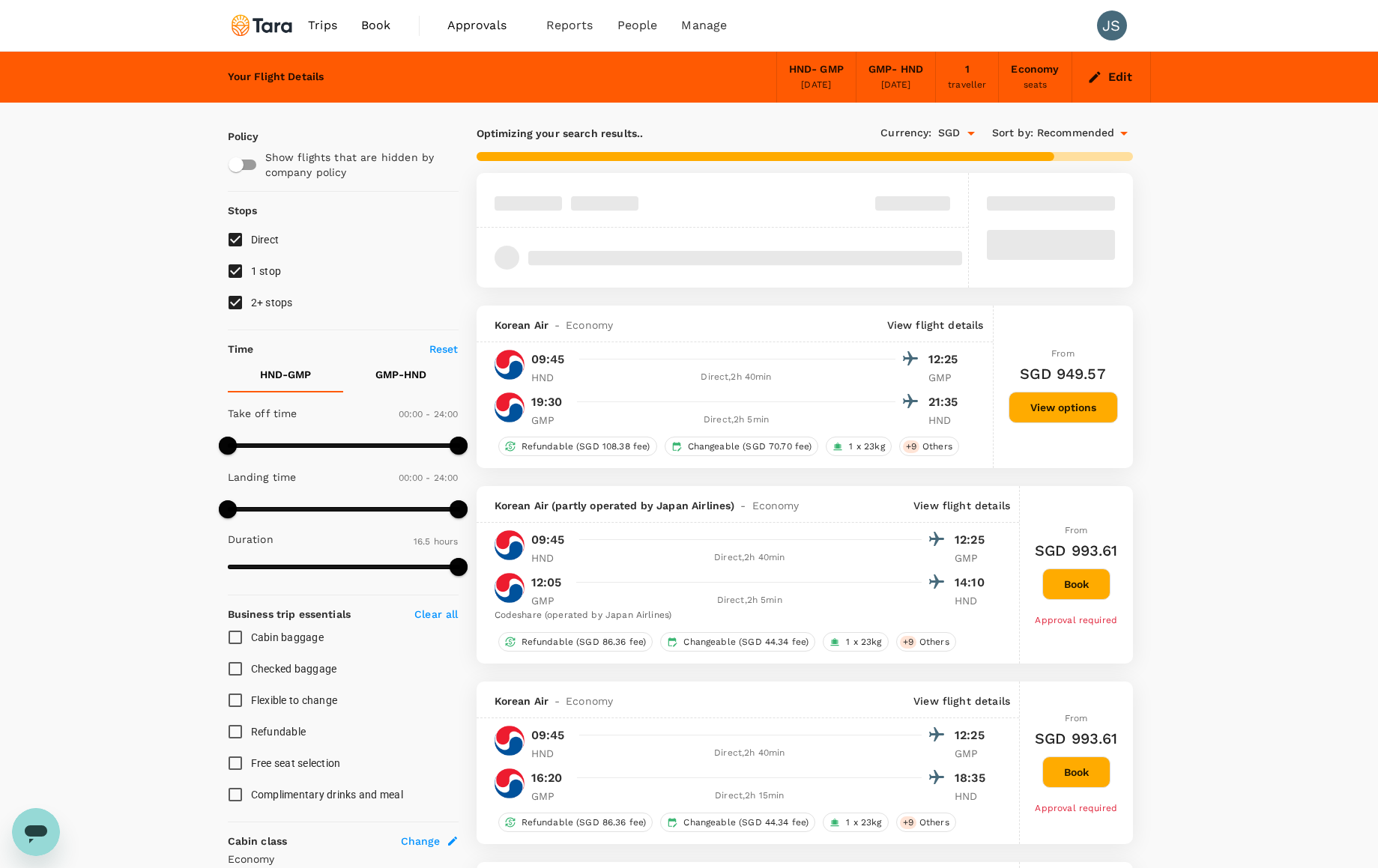
type input "1145"
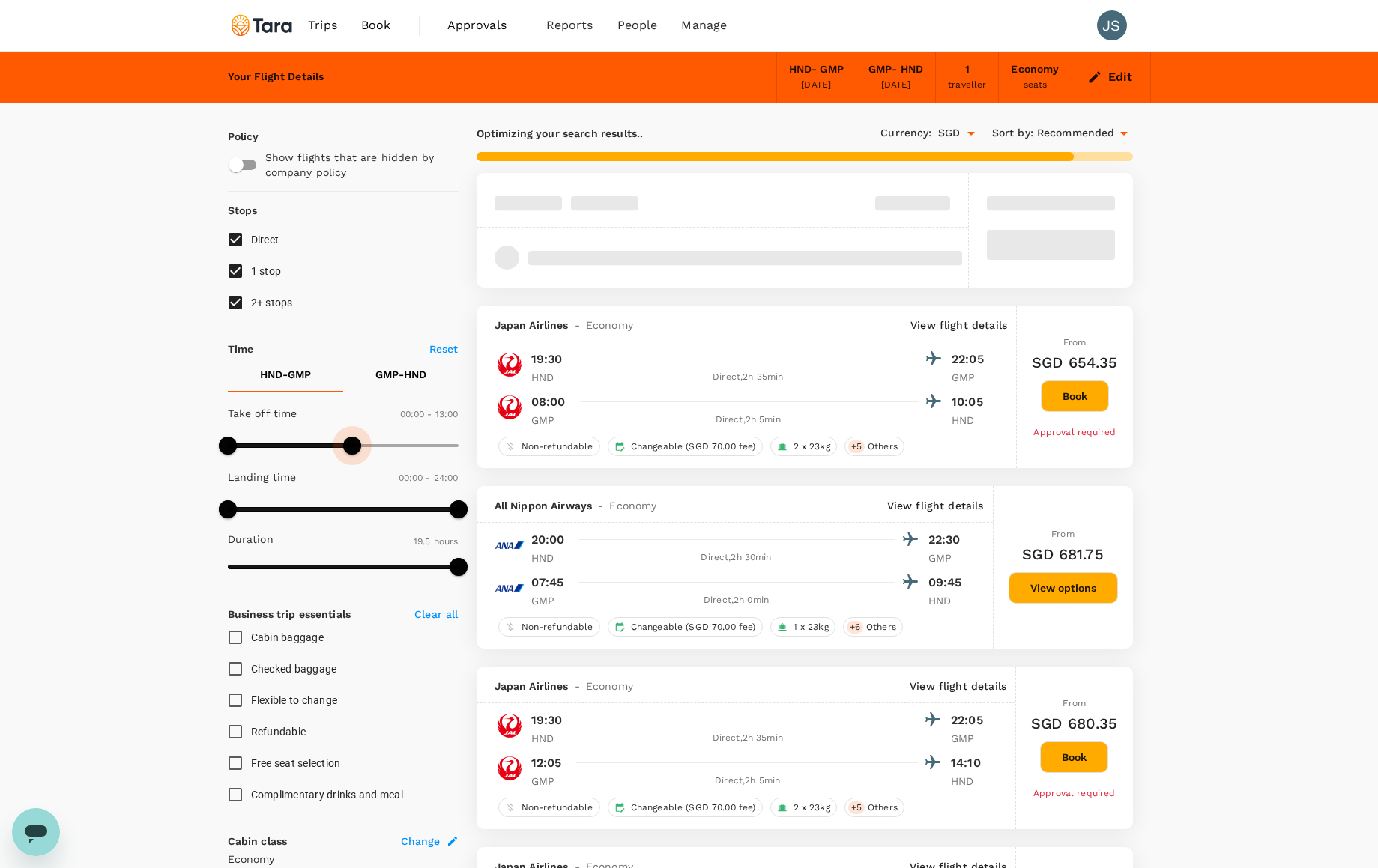
type input "690"
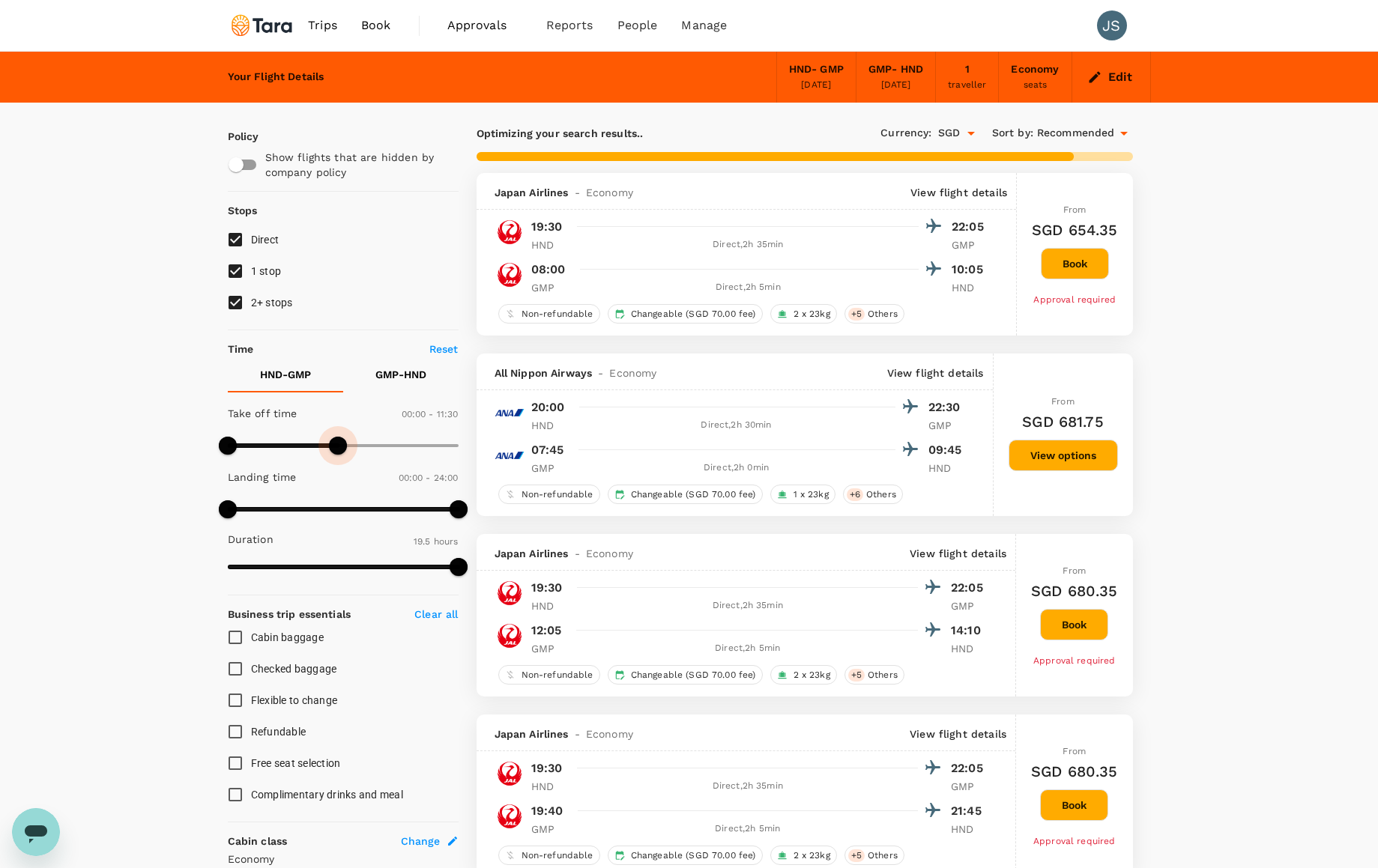
drag, startPoint x: 463, startPoint y: 445, endPoint x: 338, endPoint y: 448, distance: 125.0
click at [338, 448] on span at bounding box center [337, 445] width 18 height 18
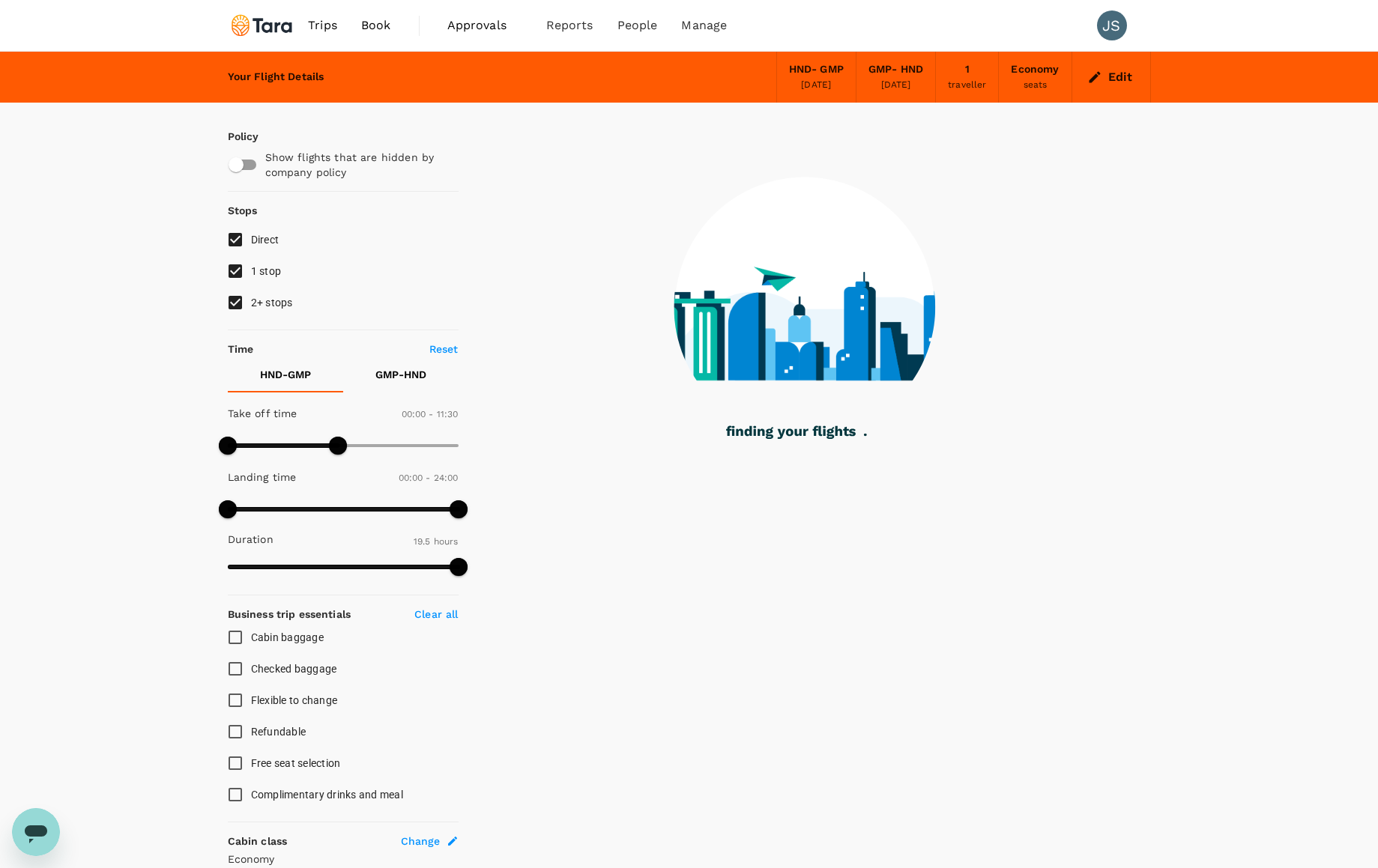
scroll to position [4, 0]
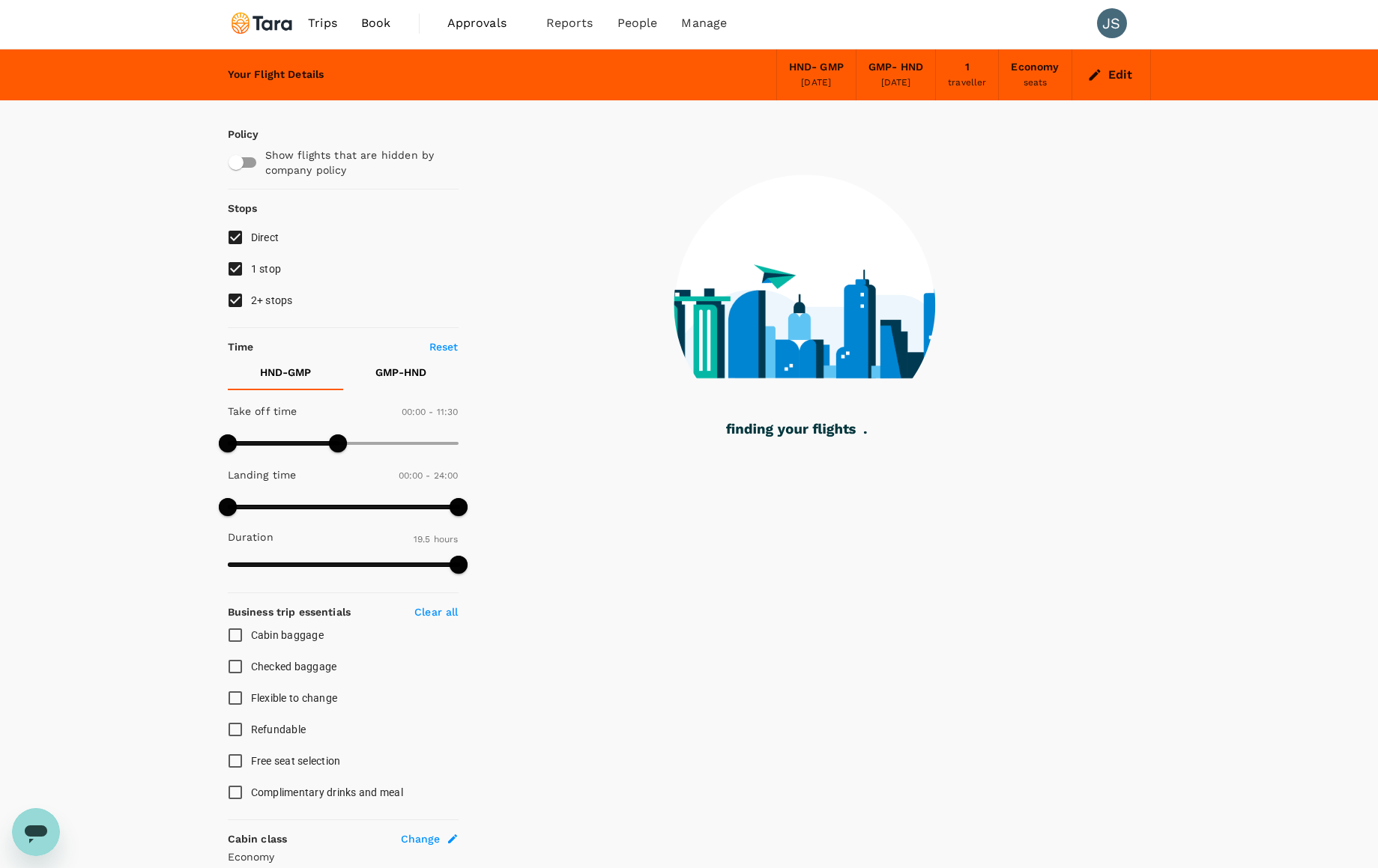
click at [403, 377] on p "GMP - HND" at bounding box center [401, 373] width 51 height 15
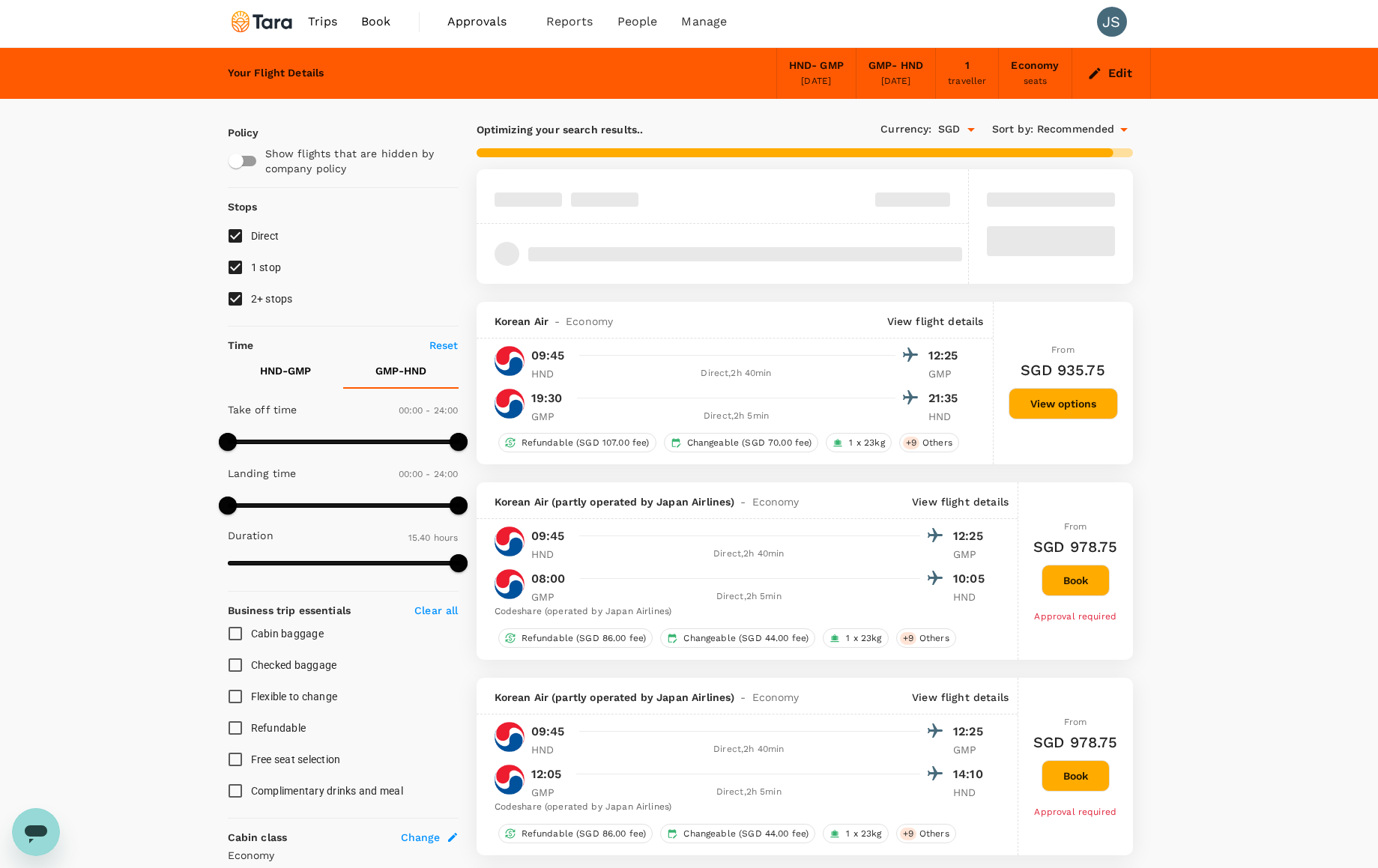
scroll to position [3, 0]
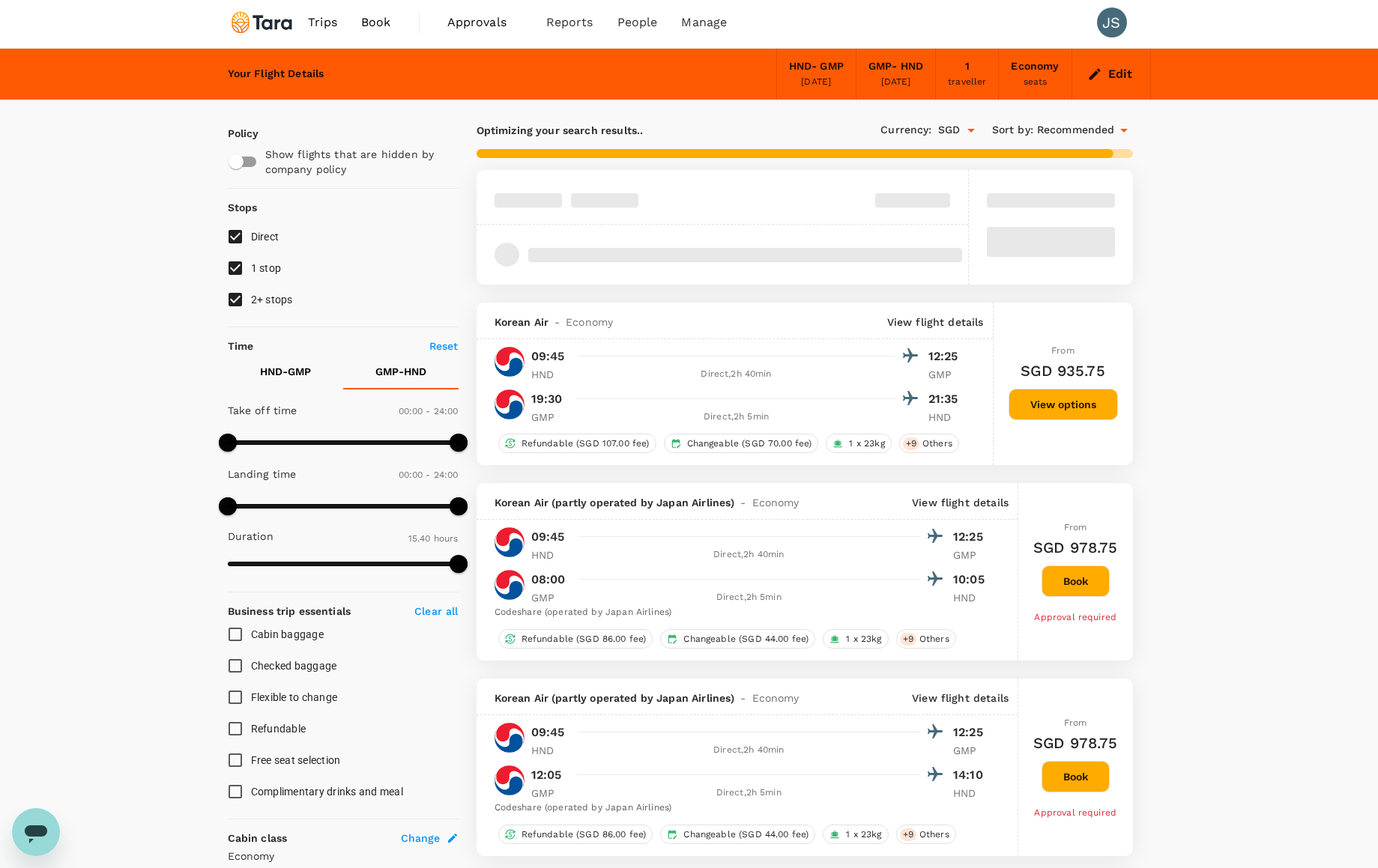
type input "30"
click at [231, 439] on span at bounding box center [232, 442] width 18 height 18
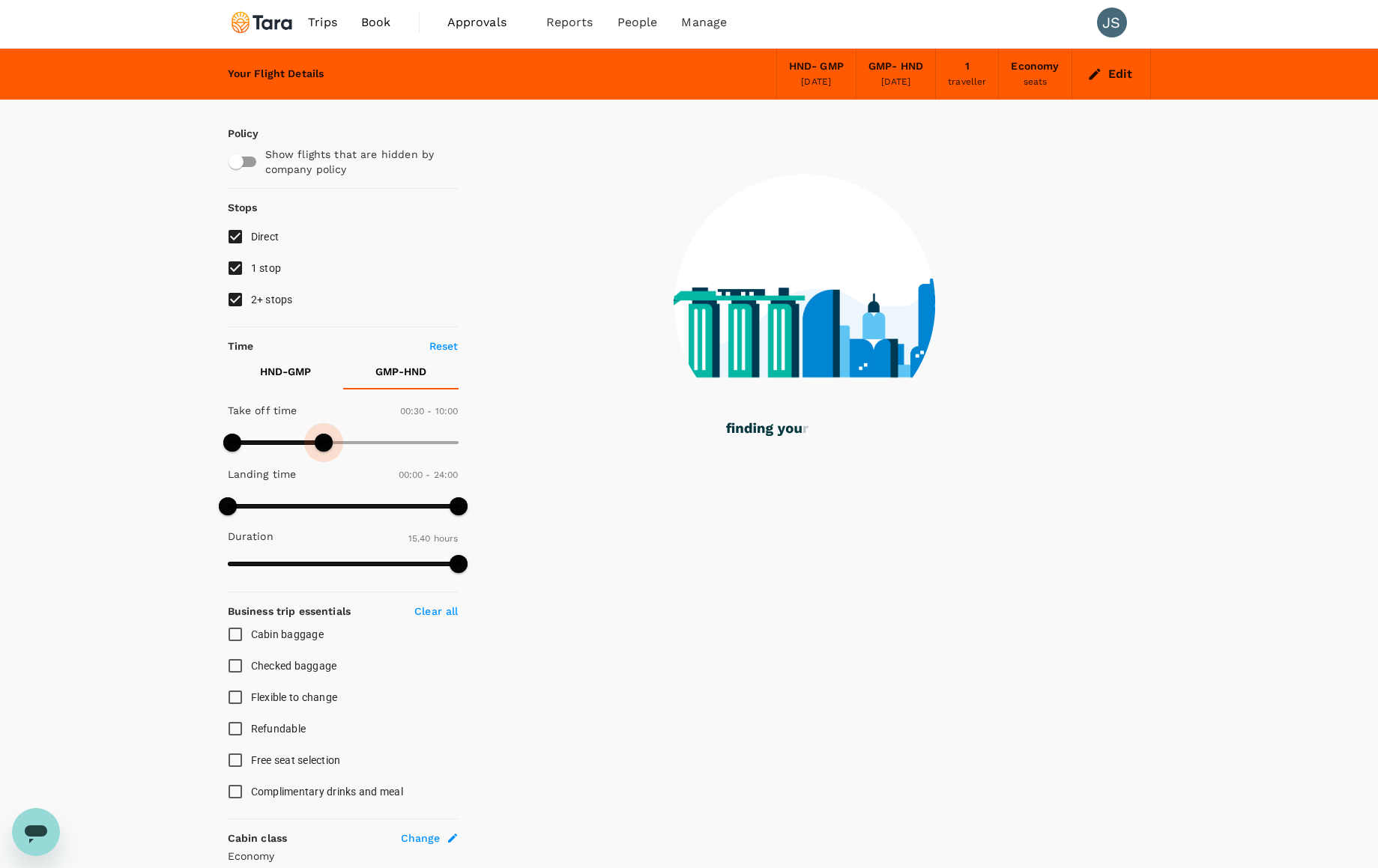
type input "660"
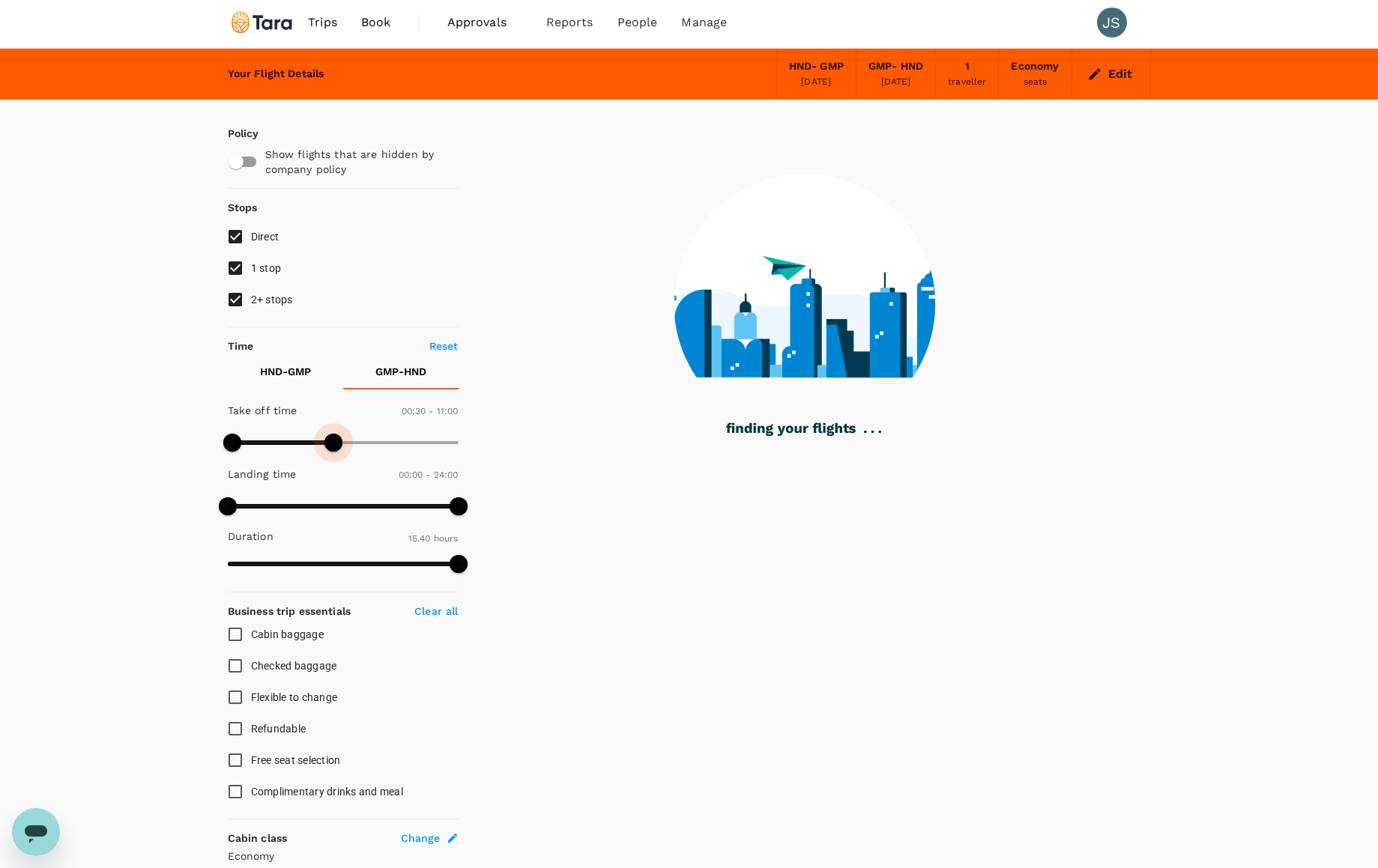
drag, startPoint x: 452, startPoint y: 442, endPoint x: 331, endPoint y: 445, distance: 121.0
click at [331, 445] on span at bounding box center [333, 442] width 18 height 18
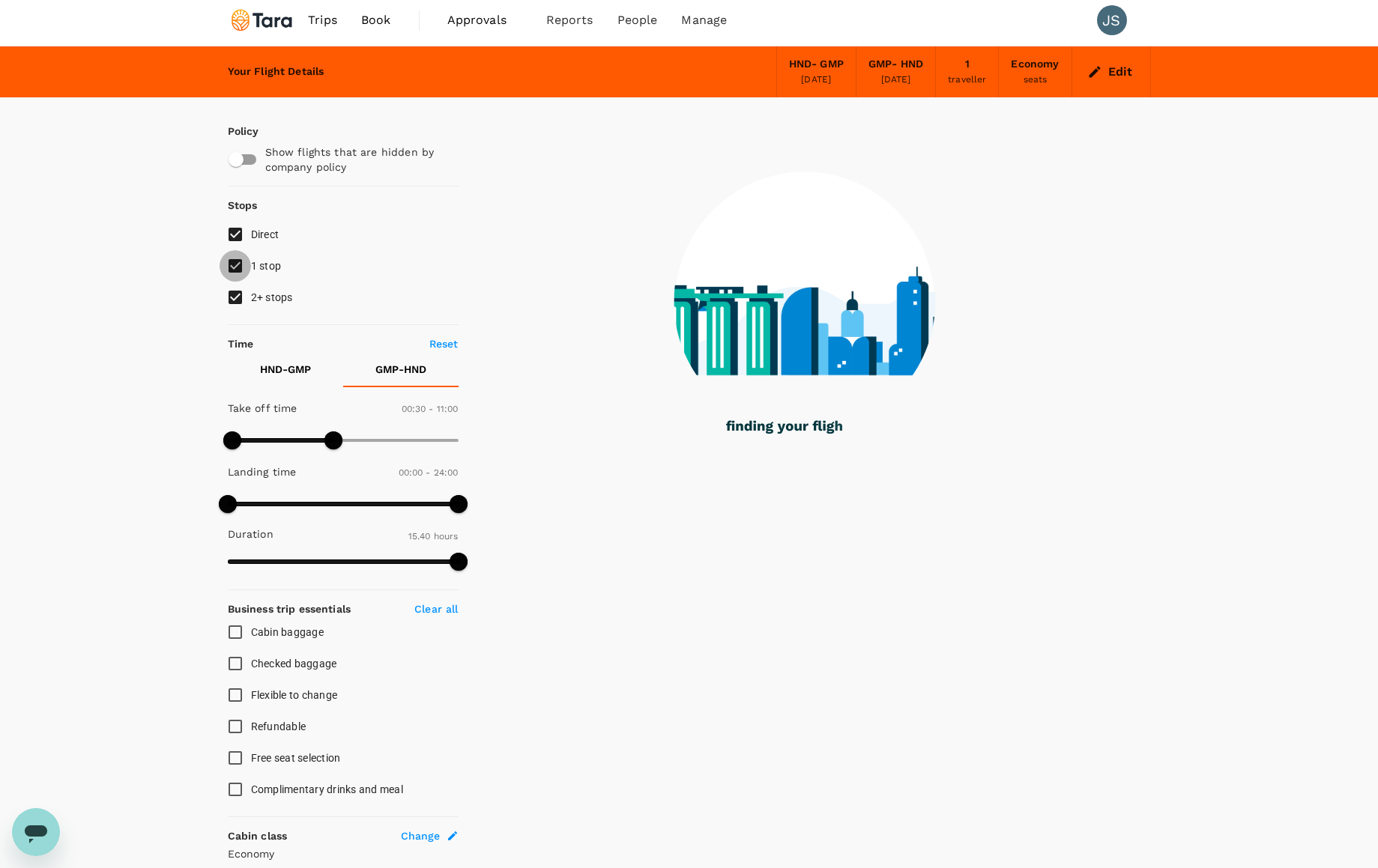
click at [234, 268] on input "1 stop" at bounding box center [235, 266] width 32 height 32
checkbox input "false"
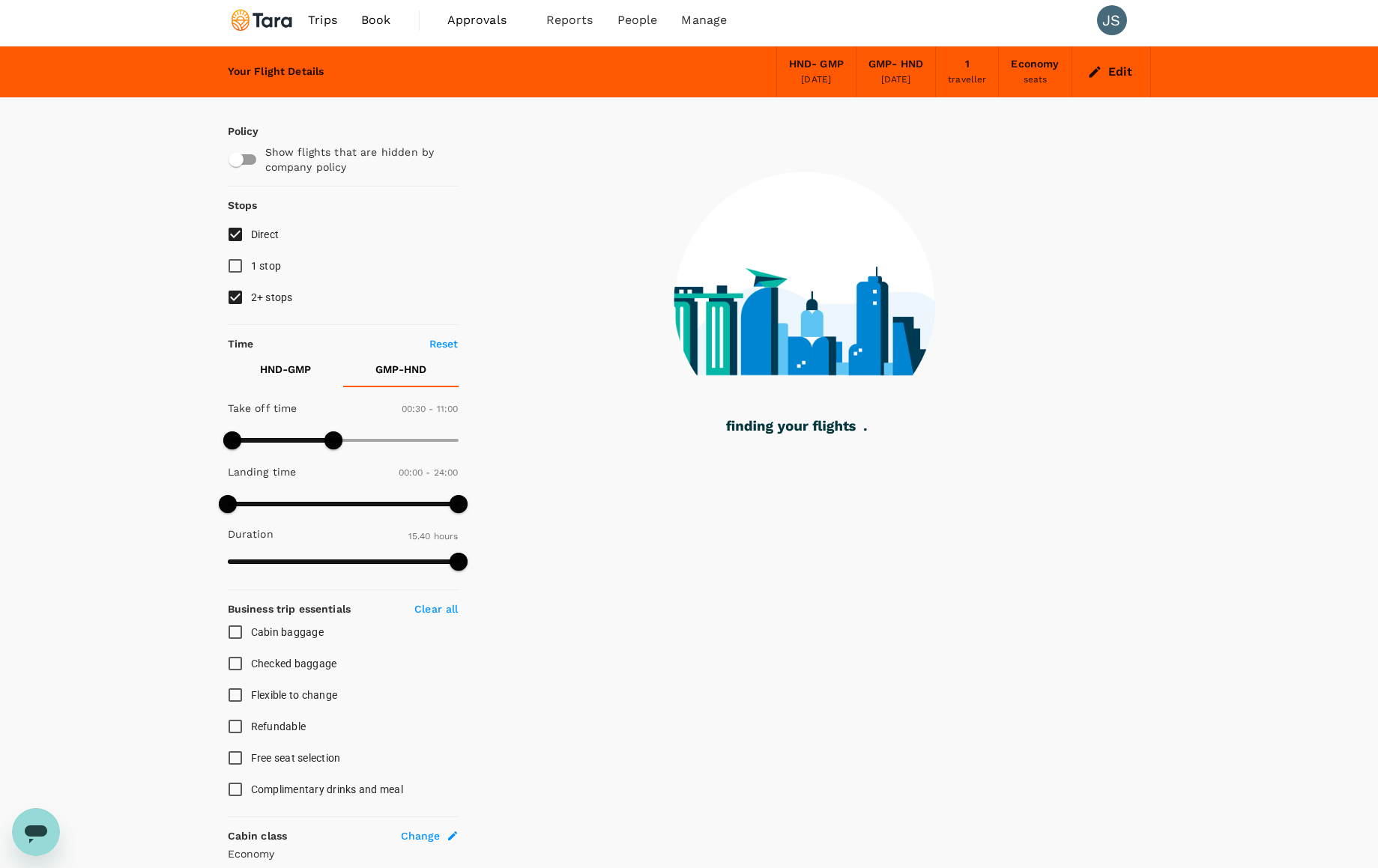
click at [237, 300] on input "2+ stops" at bounding box center [235, 297] width 32 height 32
checkbox input "false"
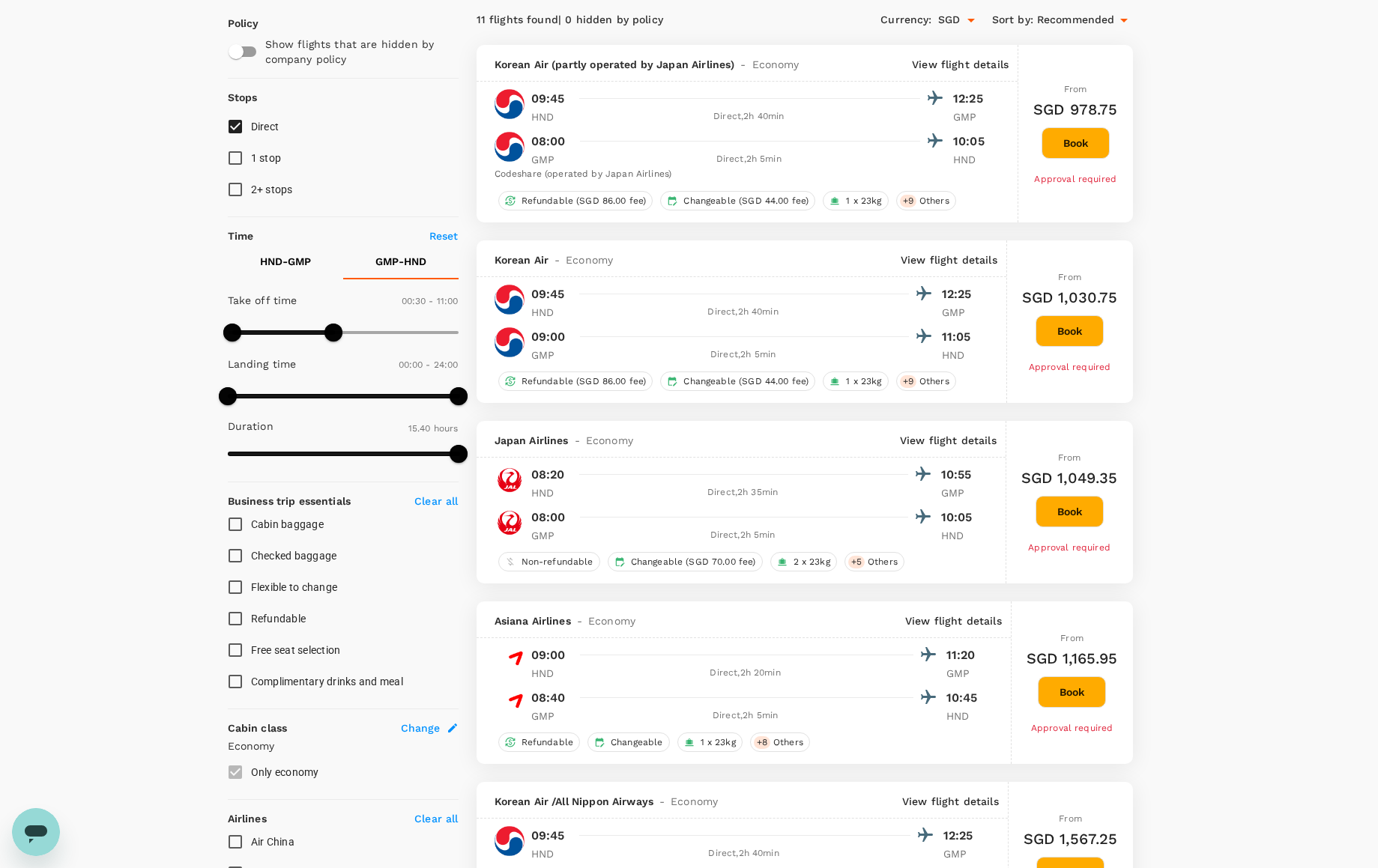
scroll to position [115, 0]
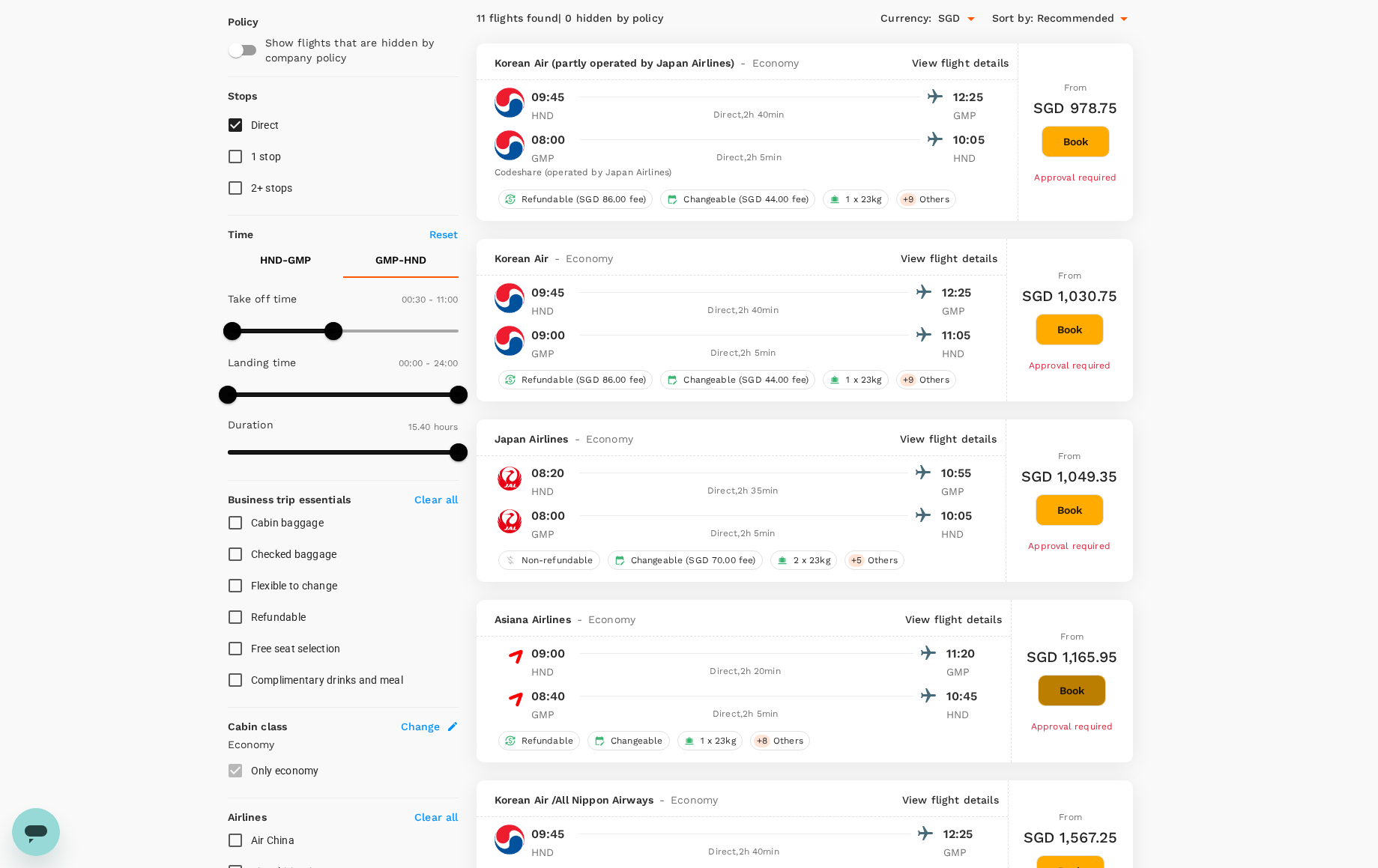
click at [1073, 698] on button "Book" at bounding box center [1072, 691] width 68 height 32
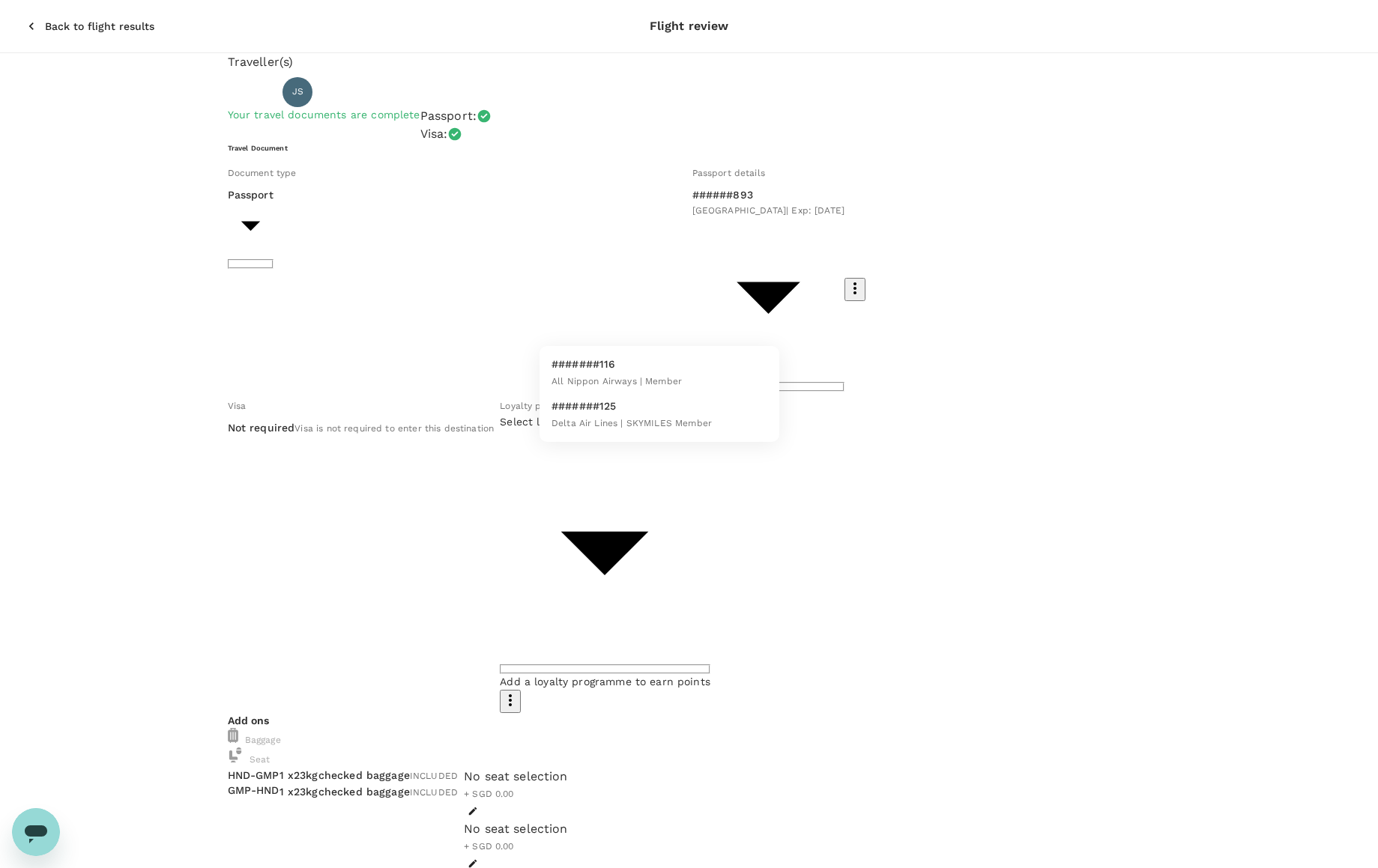
click at [666, 315] on body "Back to flight results Flight review Traveller(s) Traveller 1 : JS [PERSON_NAME…" at bounding box center [689, 729] width 1378 height 1460
click at [648, 378] on span "All Nippon Airways | Member" at bounding box center [616, 381] width 130 height 11
type input "4694d433-d164-4675-a4ba-34a8e478e3db"
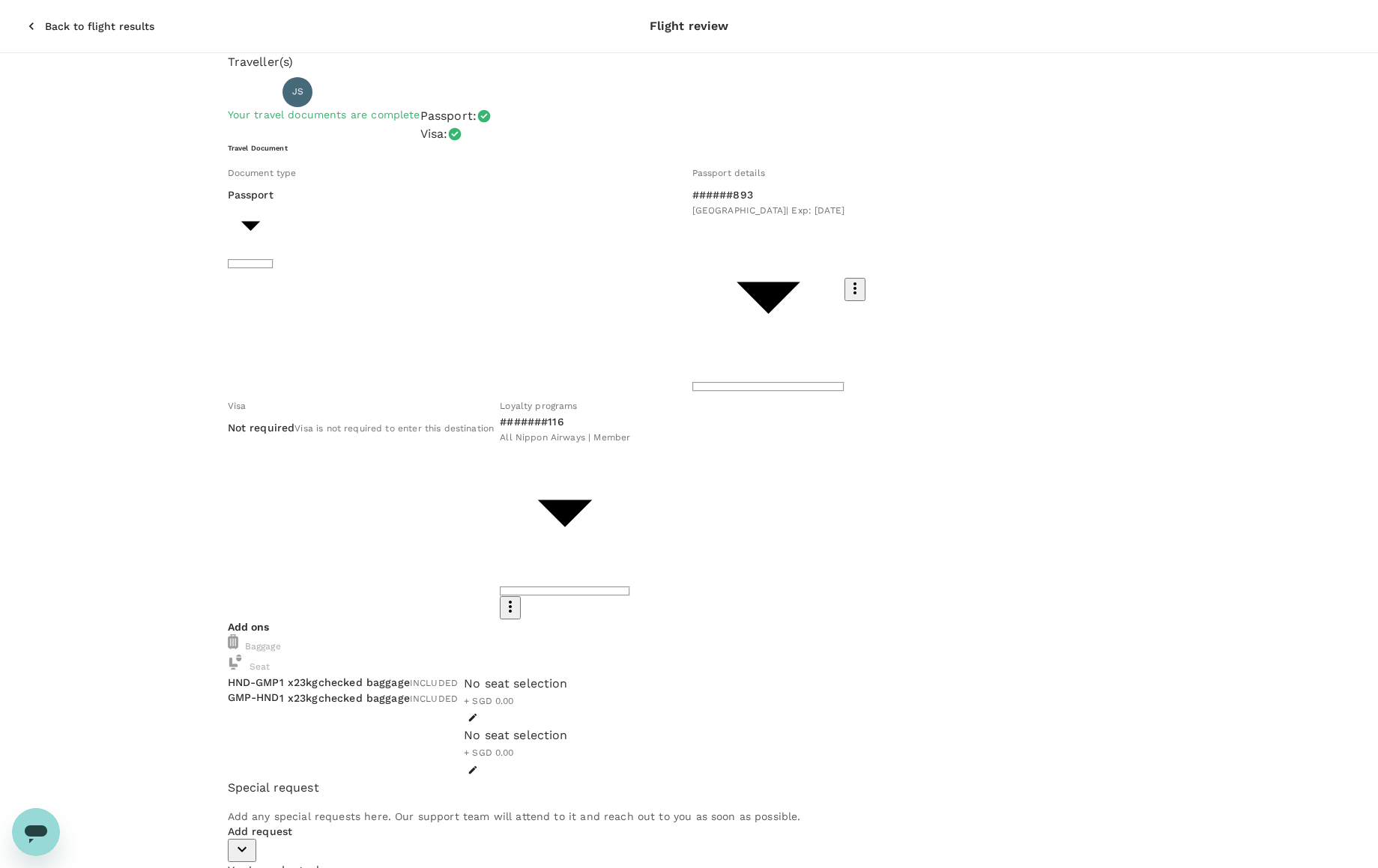
type input "9b978822-4779-4897-880a-17c8504d3706"
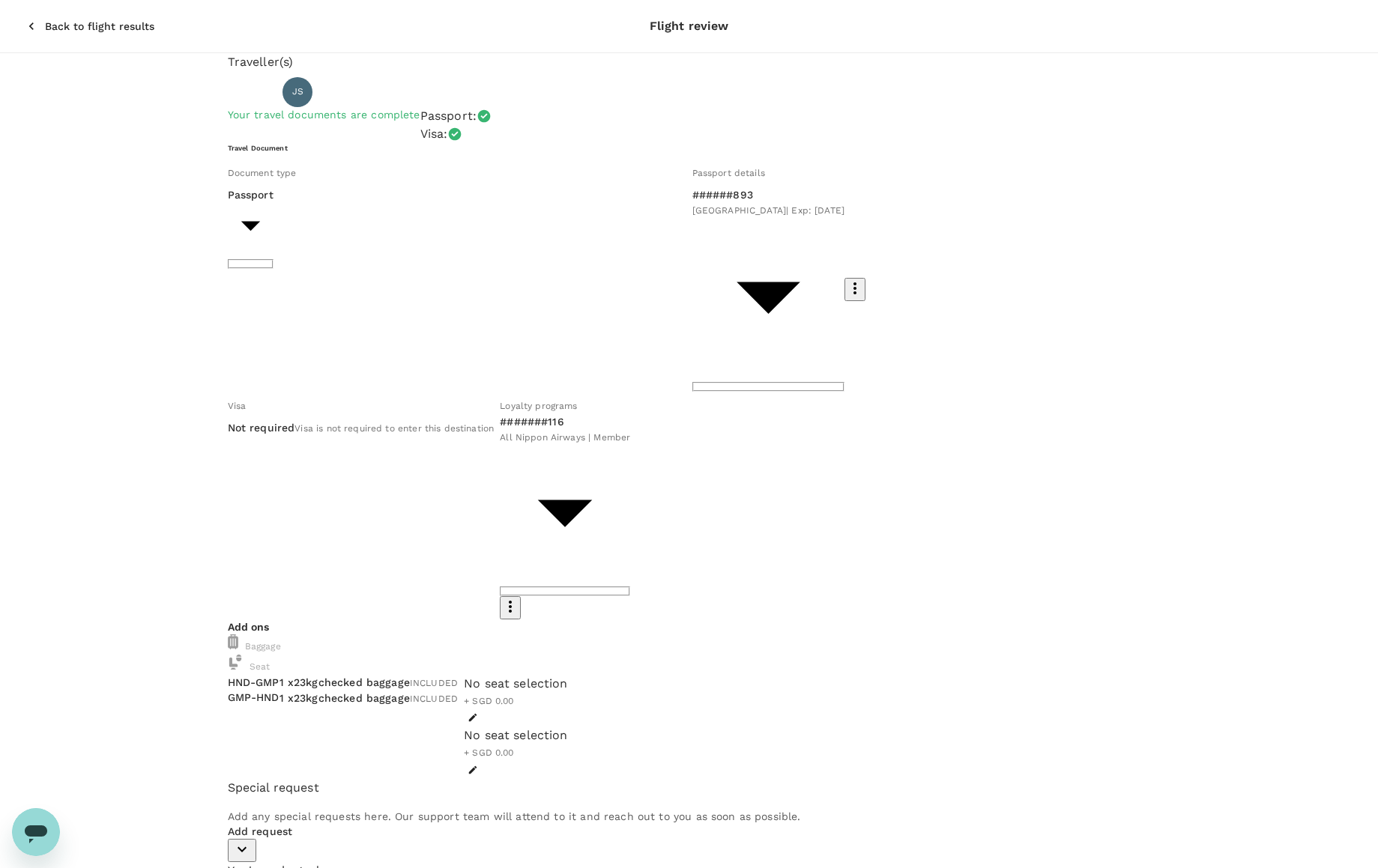
drag, startPoint x: 598, startPoint y: 306, endPoint x: 631, endPoint y: 311, distance: 33.4
type textarea "This is a trip to [GEOGRAPHIC_DATA] during APEC. CIFF, [PERSON_NAME], and Bound…"
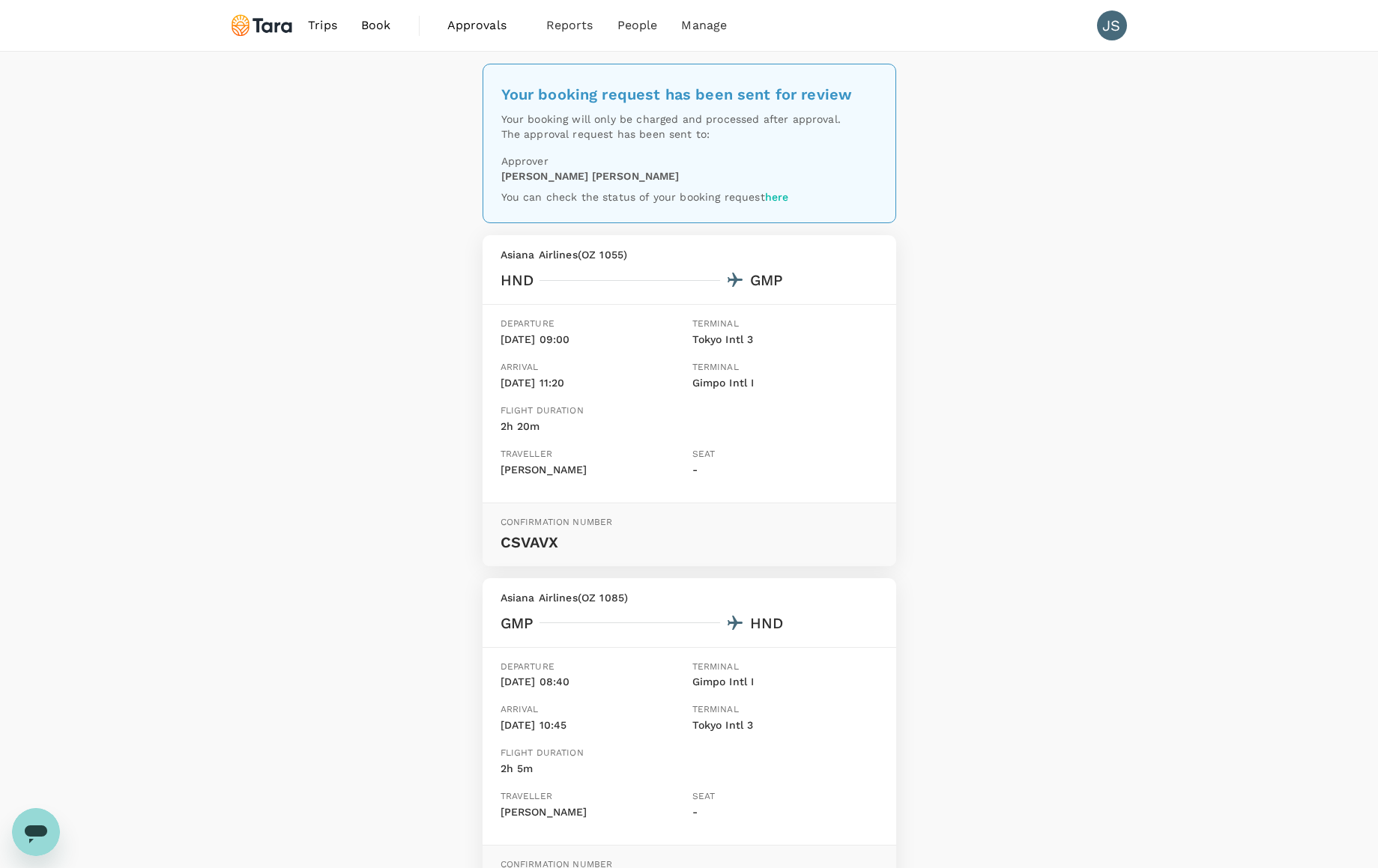
scroll to position [180, 0]
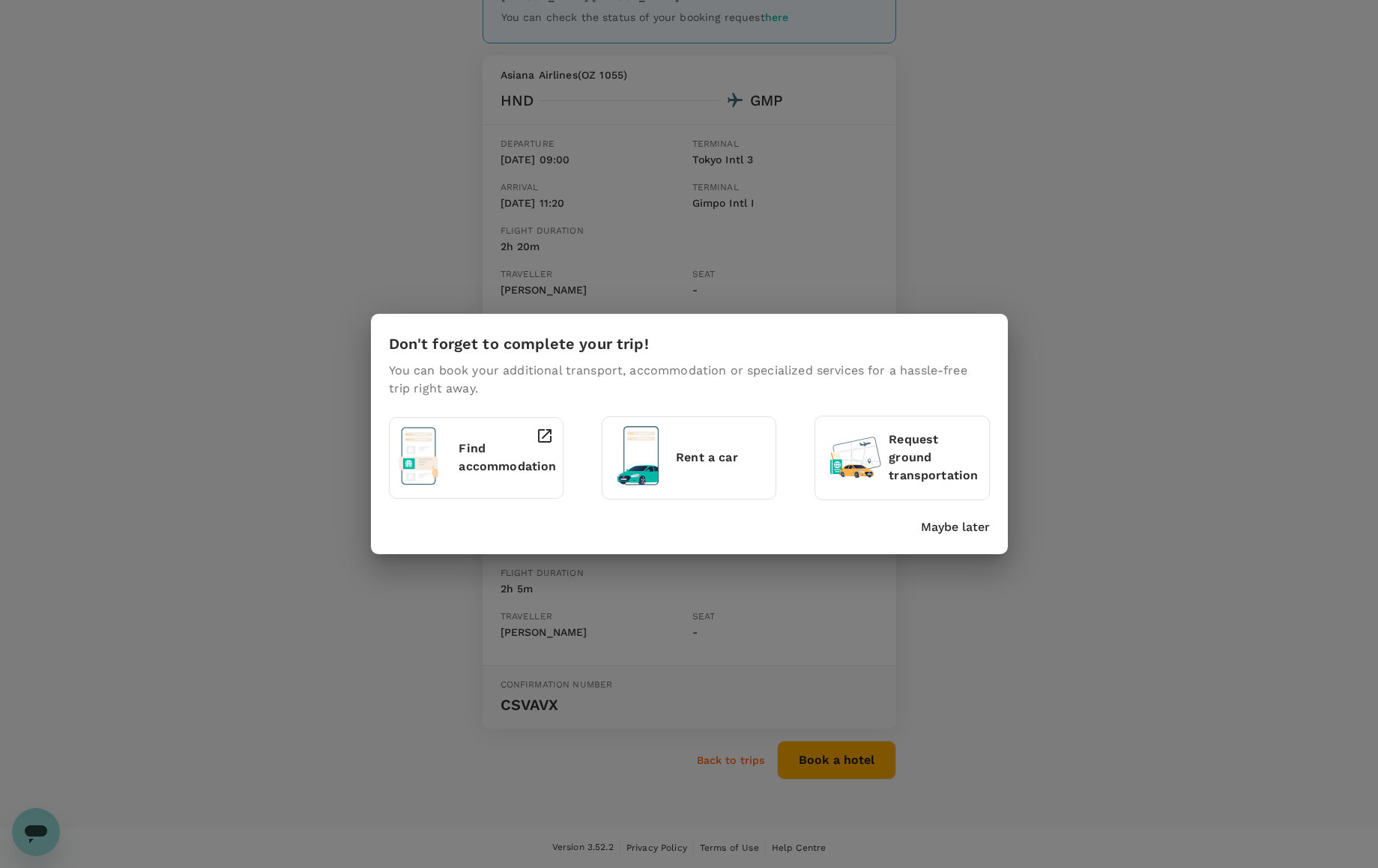
click at [170, 673] on div "Don't forget to complete your trip! You can book your additional transport, acc…" at bounding box center [689, 434] width 1378 height 868
click at [959, 527] on p "Maybe later" at bounding box center [956, 527] width 69 height 18
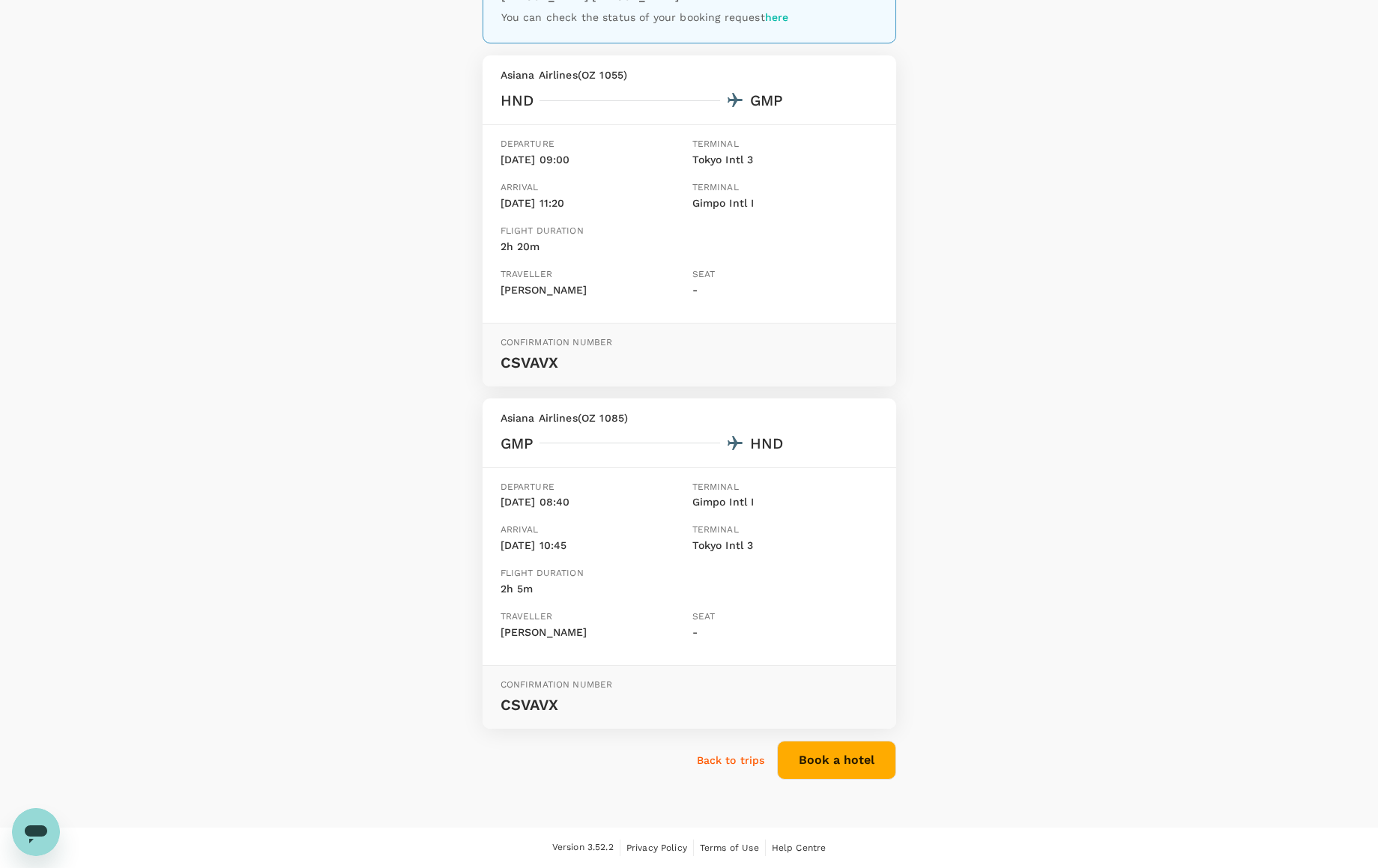
scroll to position [0, 0]
